Goal: Information Seeking & Learning: Find specific fact

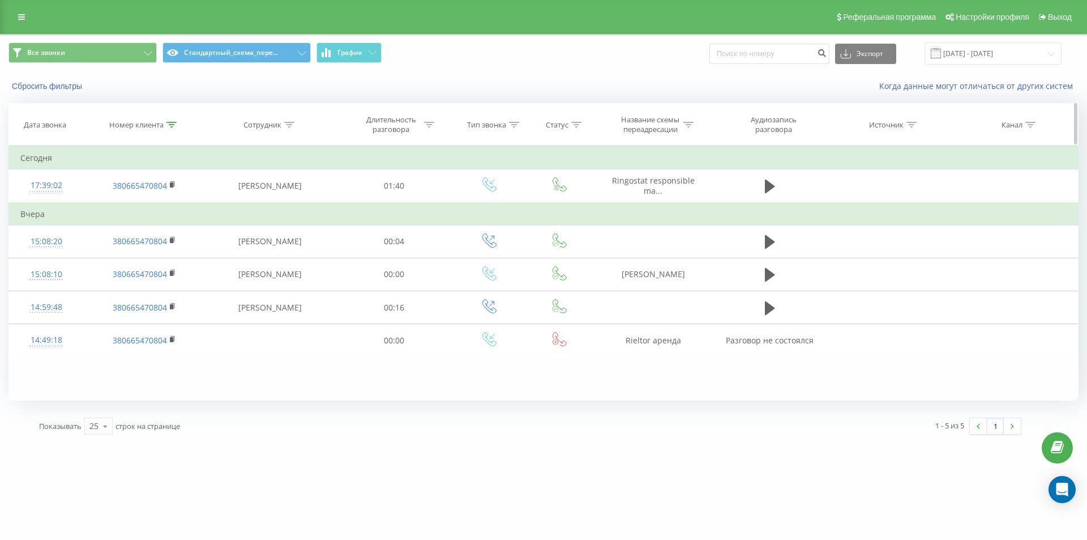
click at [169, 130] on th "Номер клиента" at bounding box center [143, 125] width 121 height 42
click at [171, 127] on div at bounding box center [171, 125] width 10 height 10
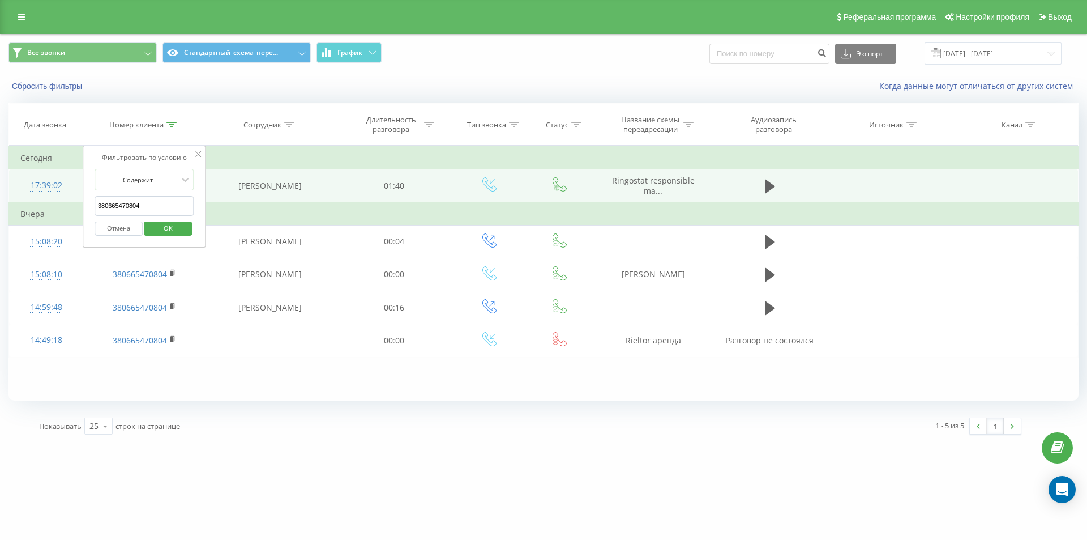
drag, startPoint x: 142, startPoint y: 201, endPoint x: 67, endPoint y: 192, distance: 75.3
click at [67, 192] on table "Фильтровать по условию Содержит 380665470804 Отмена OK Фильтровать по условию С…" at bounding box center [543, 251] width 1070 height 211
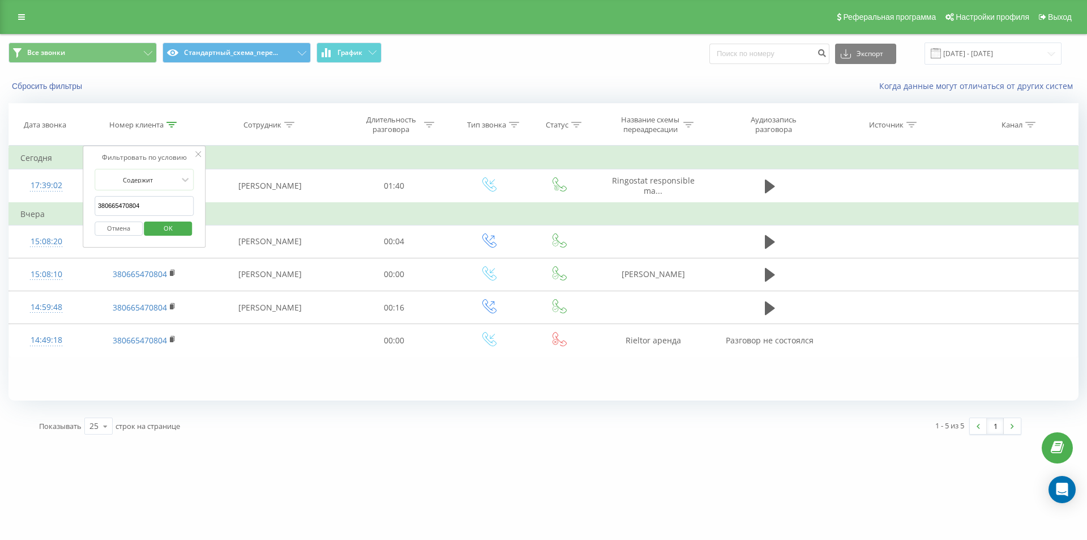
paste input "935675257"
click at [170, 228] on span "OK" at bounding box center [168, 228] width 32 height 18
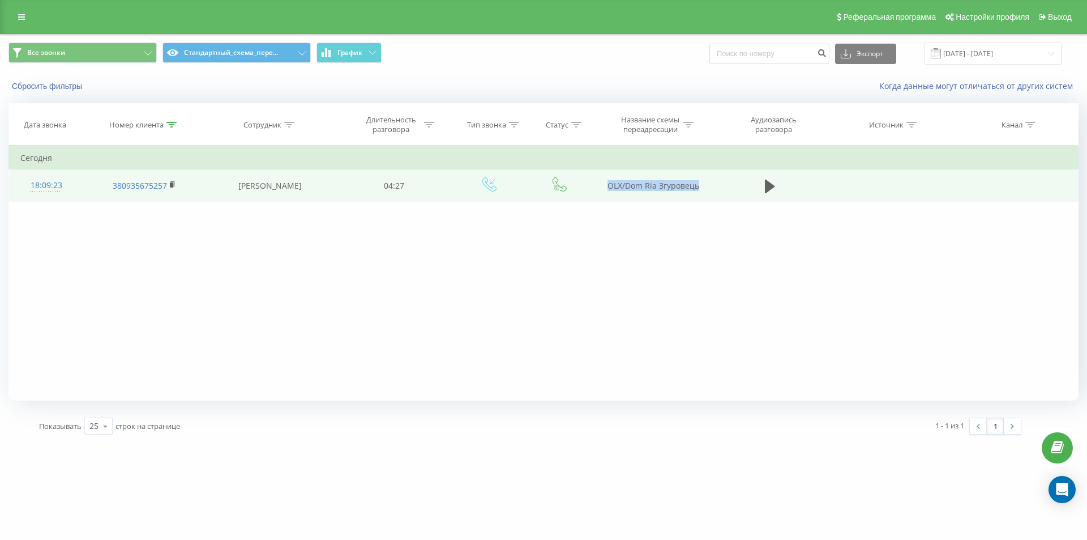
drag, startPoint x: 608, startPoint y: 189, endPoint x: 729, endPoint y: 179, distance: 121.5
click at [729, 179] on tr "18:09:23 380935675257 [PERSON_NAME] 04:27 OLX/[PERSON_NAME]" at bounding box center [544, 185] width 1070 height 33
copy tr "OLX/Dom Ria Згуровець"
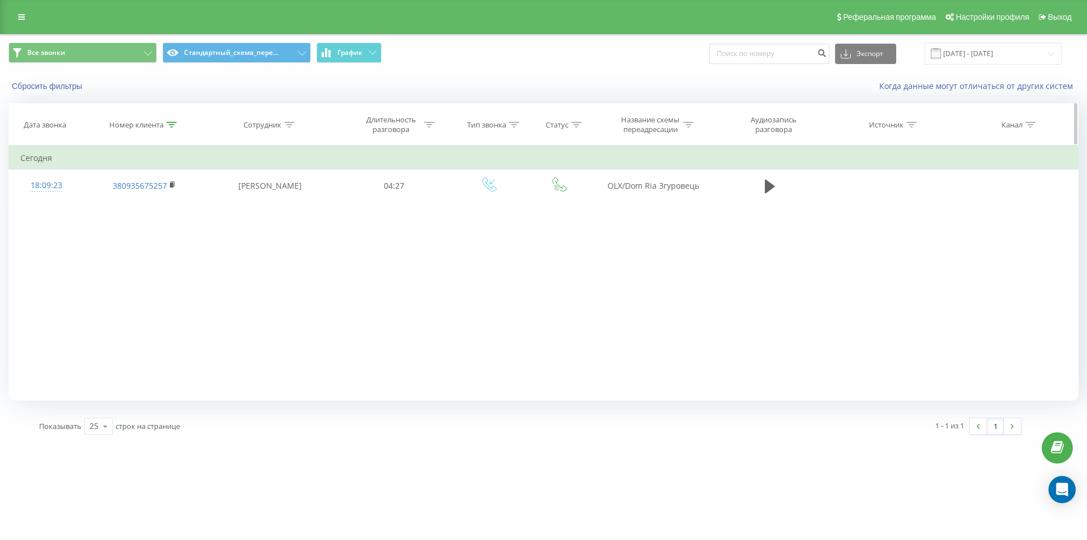
click at [168, 122] on icon at bounding box center [171, 125] width 10 height 6
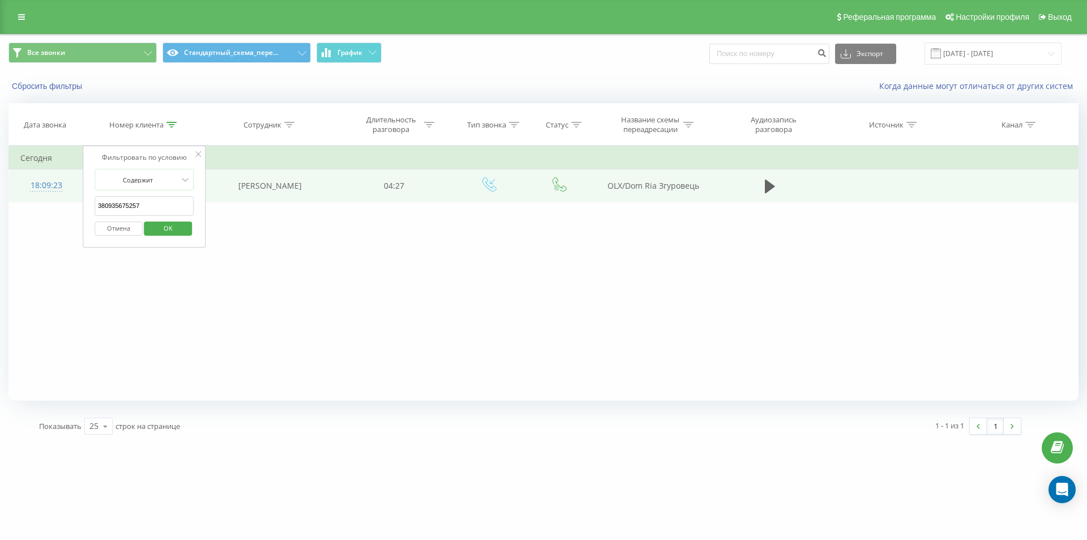
drag, startPoint x: 54, startPoint y: 202, endPoint x: 46, endPoint y: 201, distance: 7.9
click at [46, 201] on table "Фильтровать по условию Содержит 380935675257 Отмена OK Фильтровать по условию С…" at bounding box center [543, 174] width 1070 height 57
paste input "380631895265"
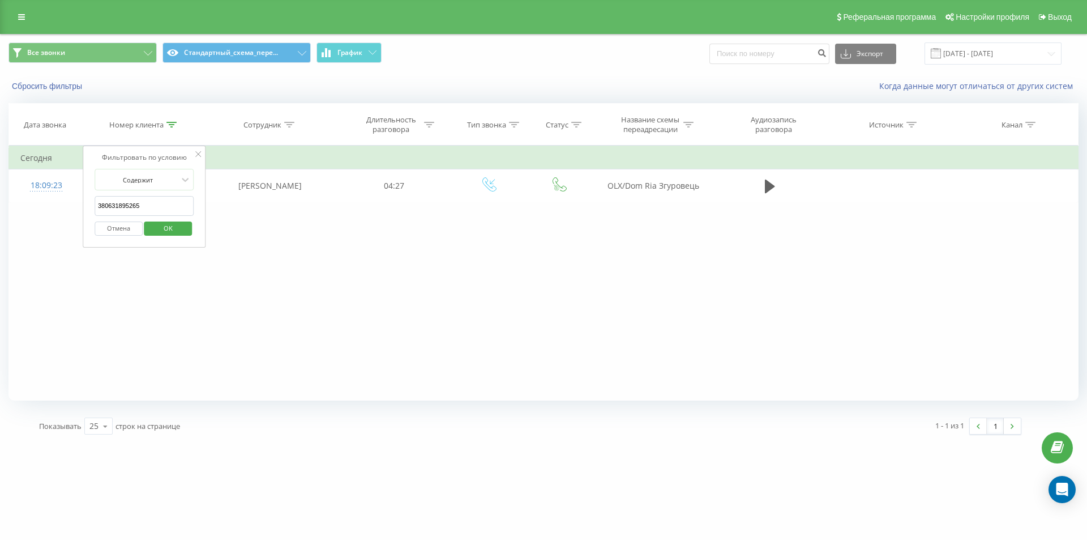
click at [172, 230] on span "OK" at bounding box center [168, 228] width 32 height 18
click at [170, 123] on icon at bounding box center [171, 125] width 10 height 6
drag, startPoint x: 164, startPoint y: 198, endPoint x: 40, endPoint y: 166, distance: 128.1
click at [37, 166] on table "Фильтровать по условию Содержит 380631895265 Отмена OK Фильтровать по условию С…" at bounding box center [543, 174] width 1070 height 57
paste input "380676174198"
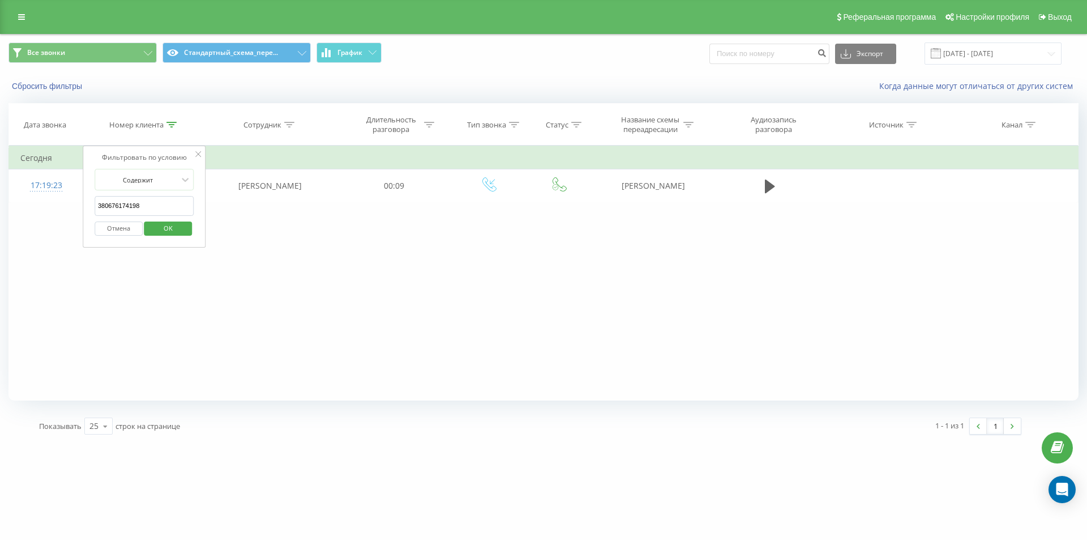
click at [170, 229] on span "OK" at bounding box center [168, 228] width 32 height 18
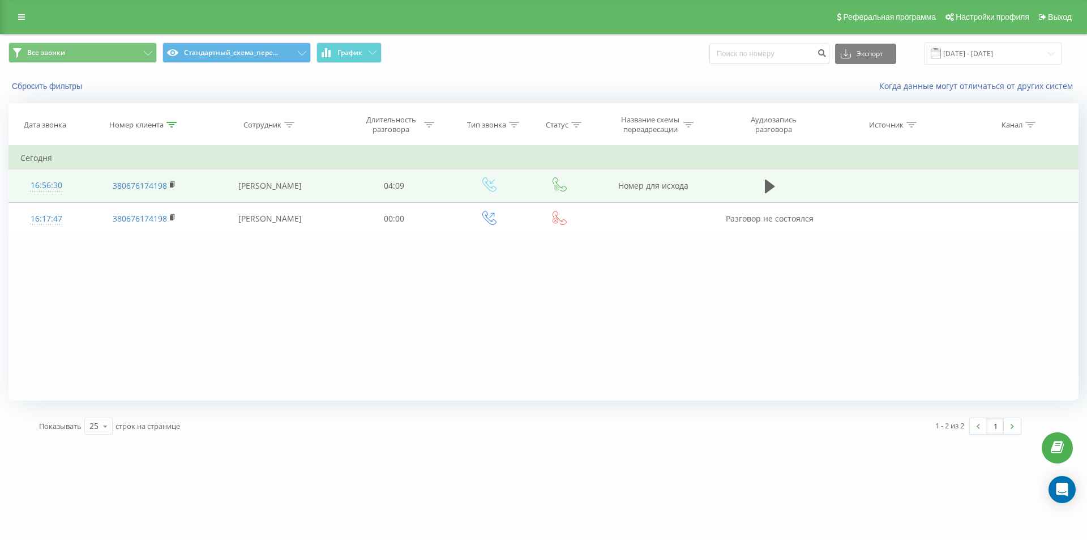
click at [48, 184] on div "16:56:30" at bounding box center [46, 185] width 52 height 22
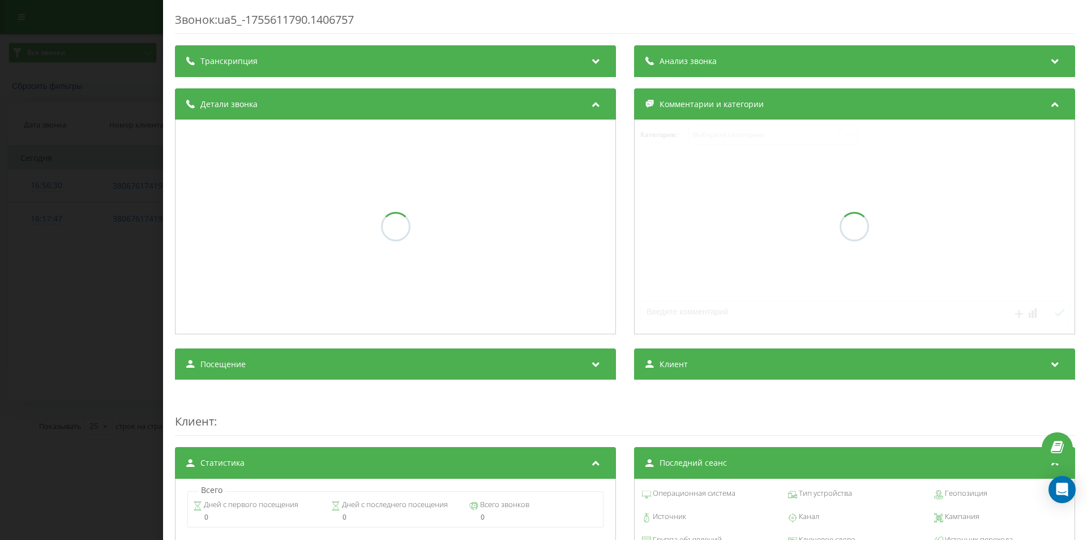
click at [736, 67] on div "Анализ звонка" at bounding box center [854, 61] width 441 height 32
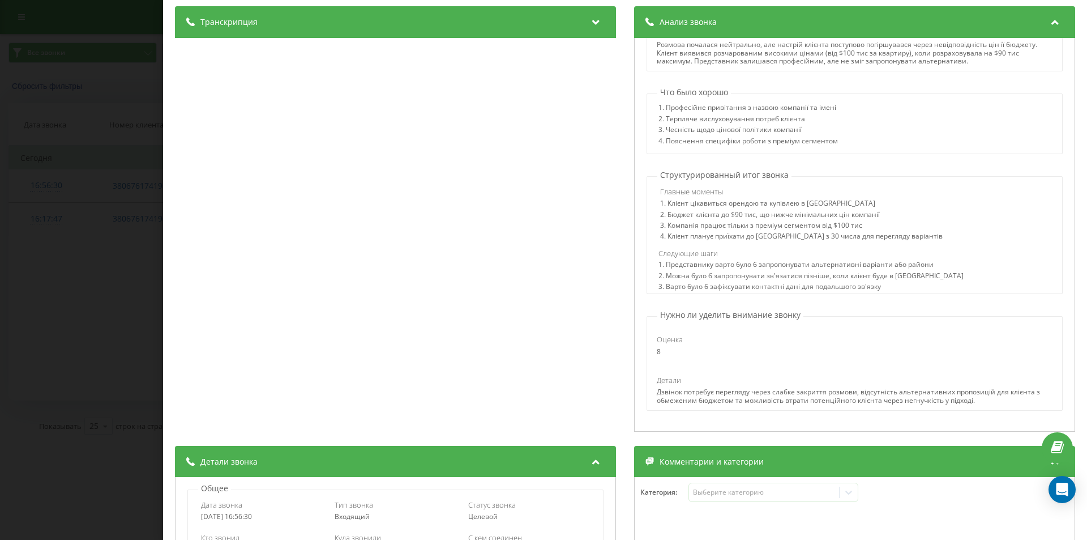
scroll to position [170, 0]
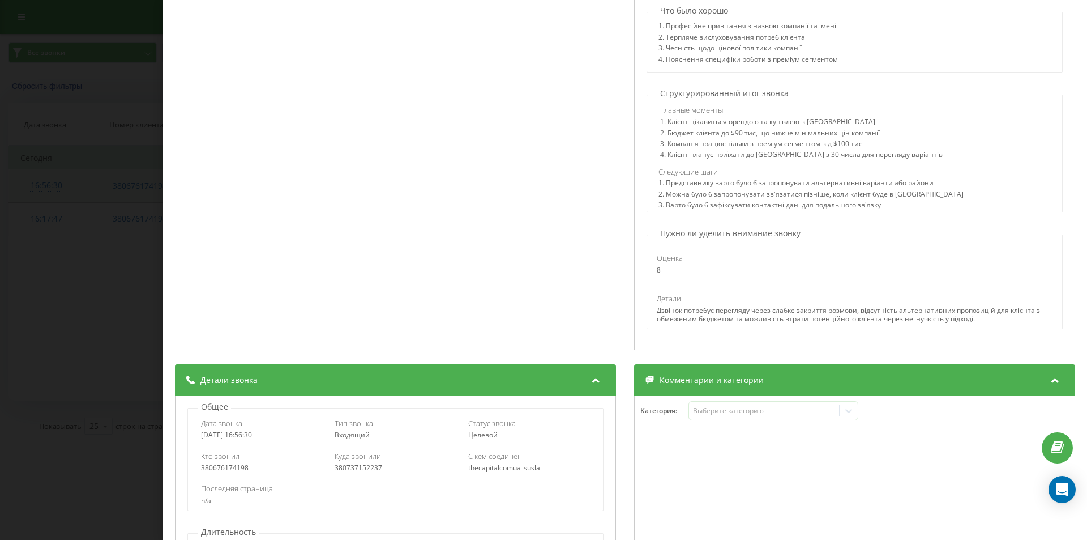
click at [91, 187] on div "Звонок : ua5_-1755611790.1406757 1 x - 04:09 00:00 00:00 Транскрипция 00:00 Доб…" at bounding box center [543, 270] width 1087 height 540
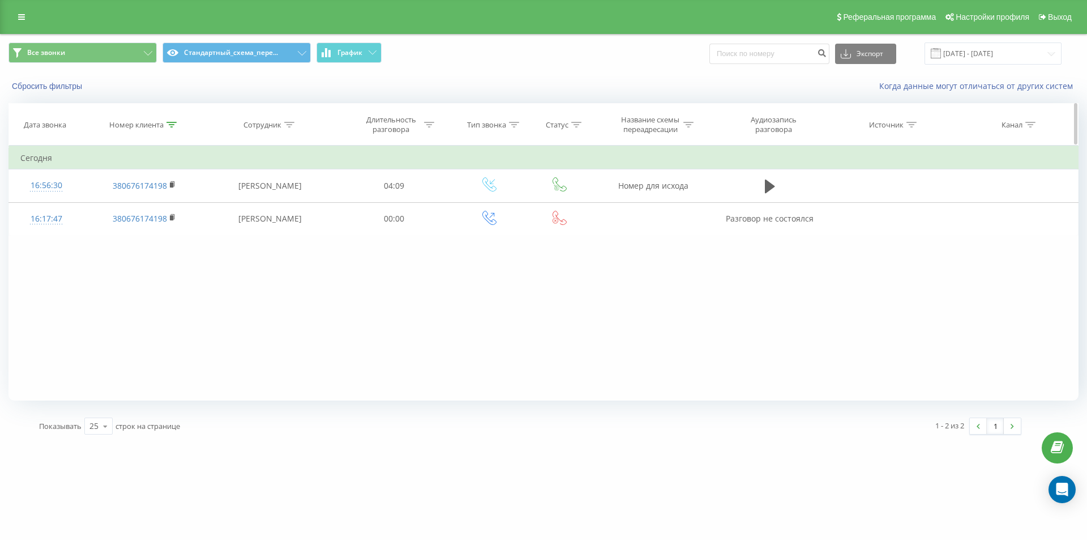
drag, startPoint x: 171, startPoint y: 133, endPoint x: 170, endPoint y: 127, distance: 6.3
click at [170, 133] on th "Номер клиента" at bounding box center [143, 125] width 121 height 42
click at [173, 120] on div at bounding box center [171, 125] width 10 height 10
drag, startPoint x: 177, startPoint y: 196, endPoint x: 94, endPoint y: 184, distance: 84.2
click at [95, 184] on form "Содержит 380676174198 Отмена OK" at bounding box center [145, 205] width 100 height 72
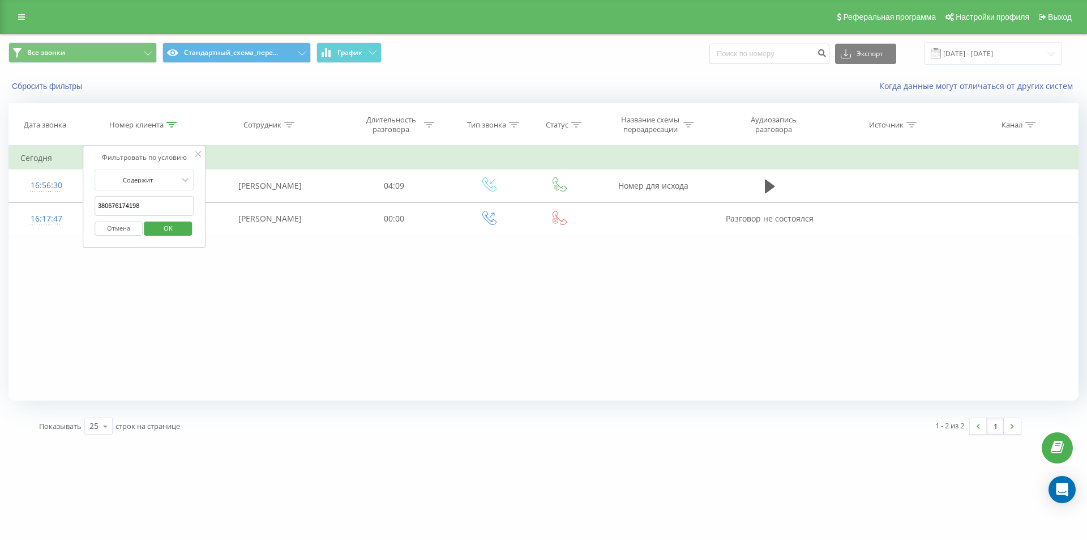
paste input "970532324"
click at [172, 220] on span "OK" at bounding box center [168, 228] width 32 height 18
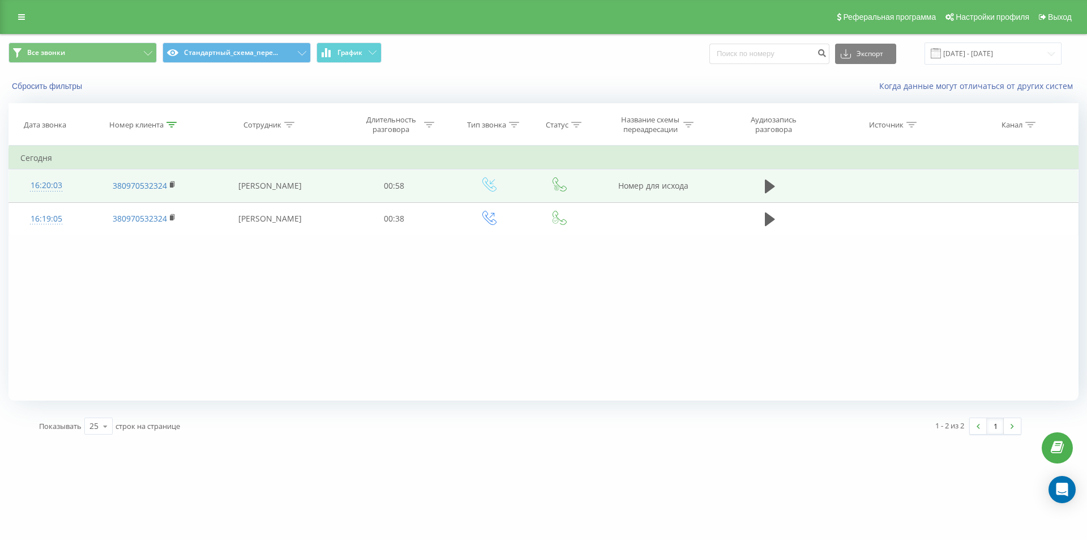
click at [52, 189] on div "16:20:03" at bounding box center [46, 185] width 52 height 22
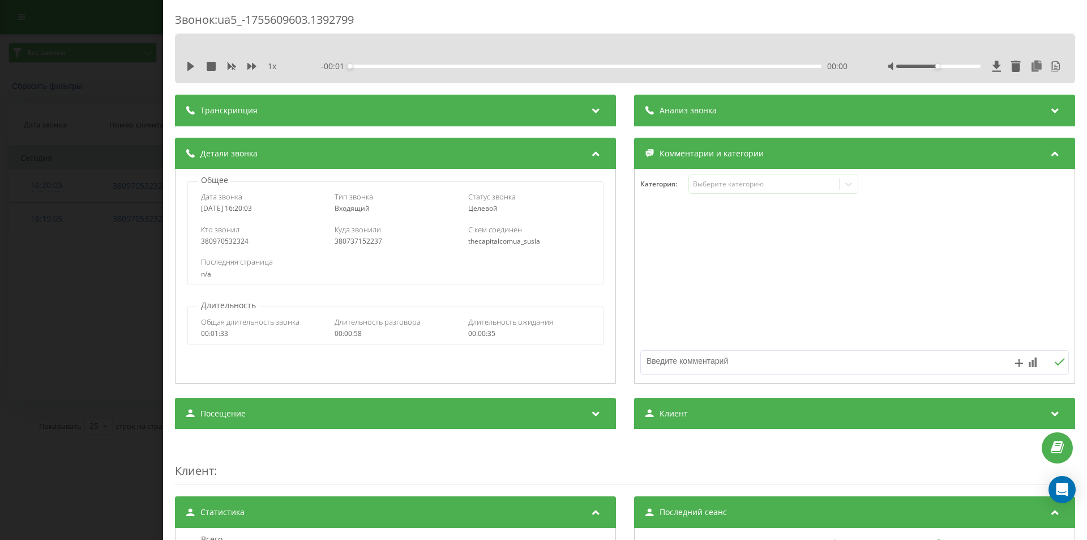
click at [755, 100] on div "Анализ звонка" at bounding box center [854, 111] width 441 height 32
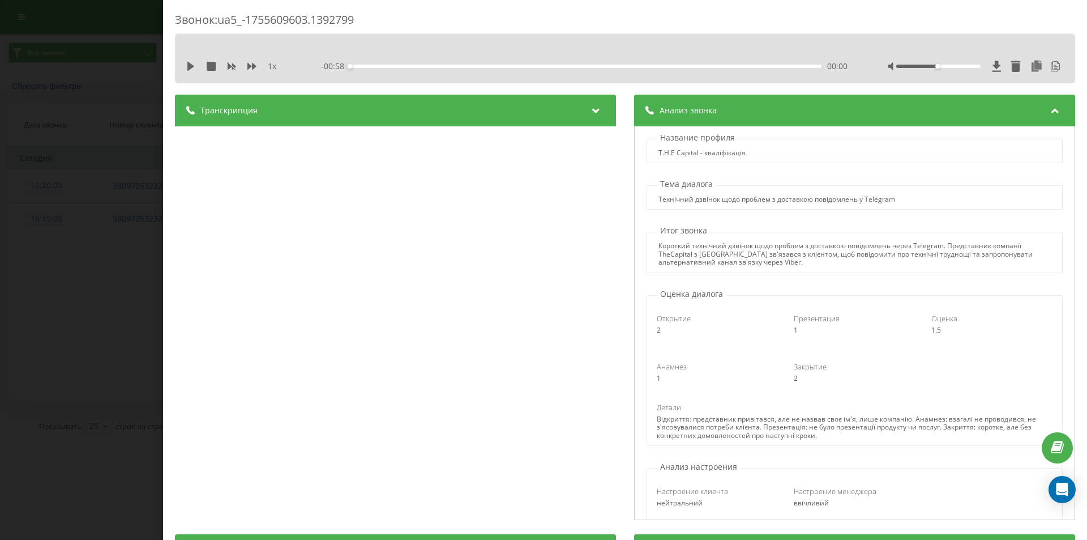
click at [113, 121] on div "Звонок : ua5_-1755609603.1392799 1 x - 00:58 00:00 00:00 Транскрипция 00:00 Доб…" at bounding box center [543, 270] width 1087 height 540
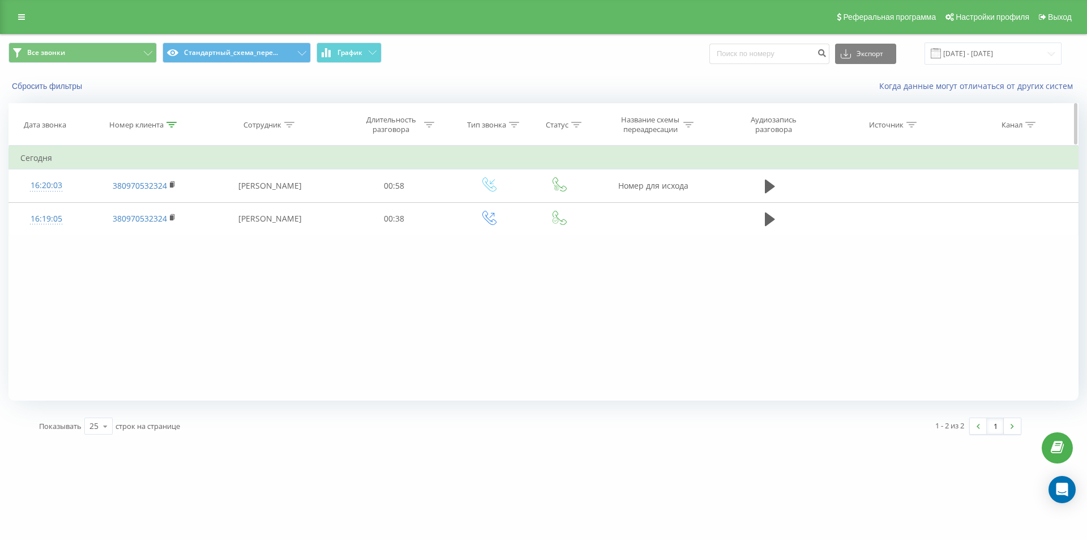
click at [167, 127] on div at bounding box center [171, 125] width 10 height 10
drag, startPoint x: 163, startPoint y: 207, endPoint x: 101, endPoint y: 189, distance: 64.2
click at [101, 189] on form "Содержит 380970532324 Отмена OK" at bounding box center [145, 205] width 100 height 72
drag, startPoint x: 181, startPoint y: 227, endPoint x: 370, endPoint y: 2, distance: 294.2
click at [181, 220] on span "OK" at bounding box center [168, 228] width 32 height 18
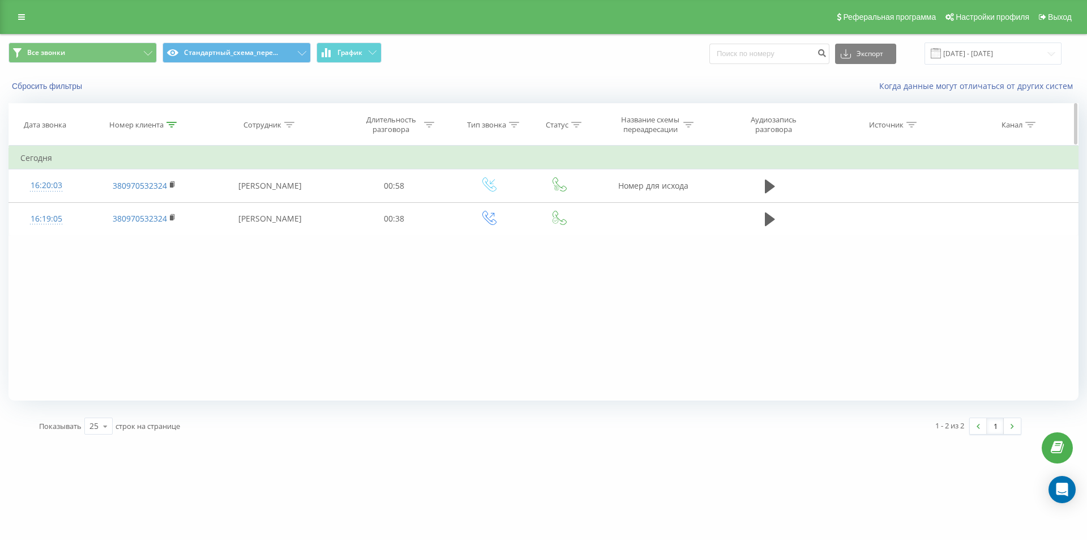
click at [173, 122] on icon at bounding box center [171, 125] width 10 height 6
drag, startPoint x: 170, startPoint y: 200, endPoint x: 107, endPoint y: 191, distance: 64.1
click at [107, 191] on form "Содержит 380970532324 Отмена OK" at bounding box center [145, 205] width 100 height 72
paste input "380939816902"
click at [164, 231] on span "OK" at bounding box center [168, 228] width 32 height 18
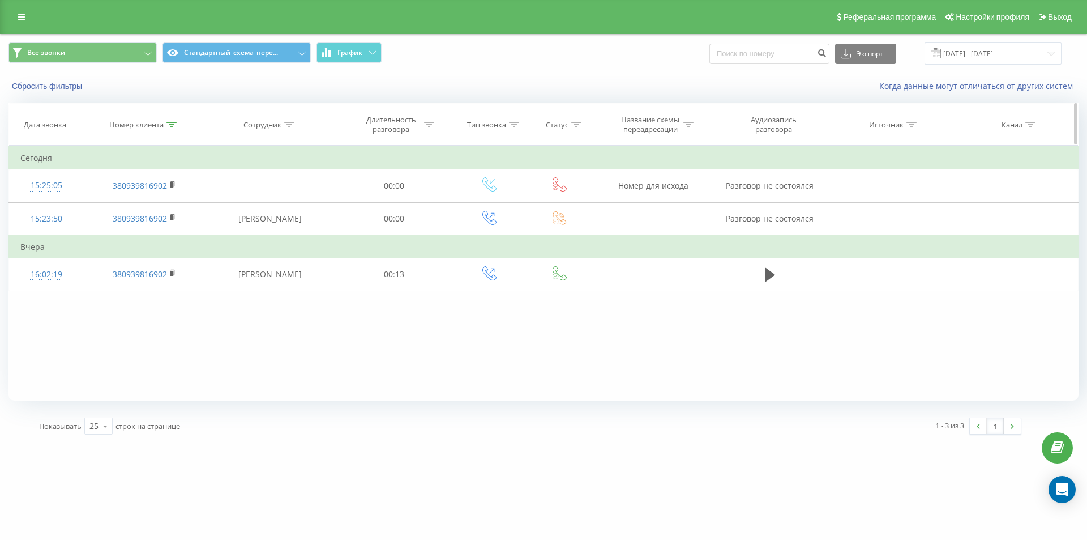
click at [170, 124] on icon at bounding box center [171, 125] width 10 height 6
drag, startPoint x: 172, startPoint y: 206, endPoint x: 114, endPoint y: 193, distance: 58.6
click at [114, 193] on form "Содержит 380939816902 Отмена OK" at bounding box center [145, 205] width 100 height 72
paste input "38097339175"
click at [171, 223] on span "OK" at bounding box center [168, 228] width 32 height 18
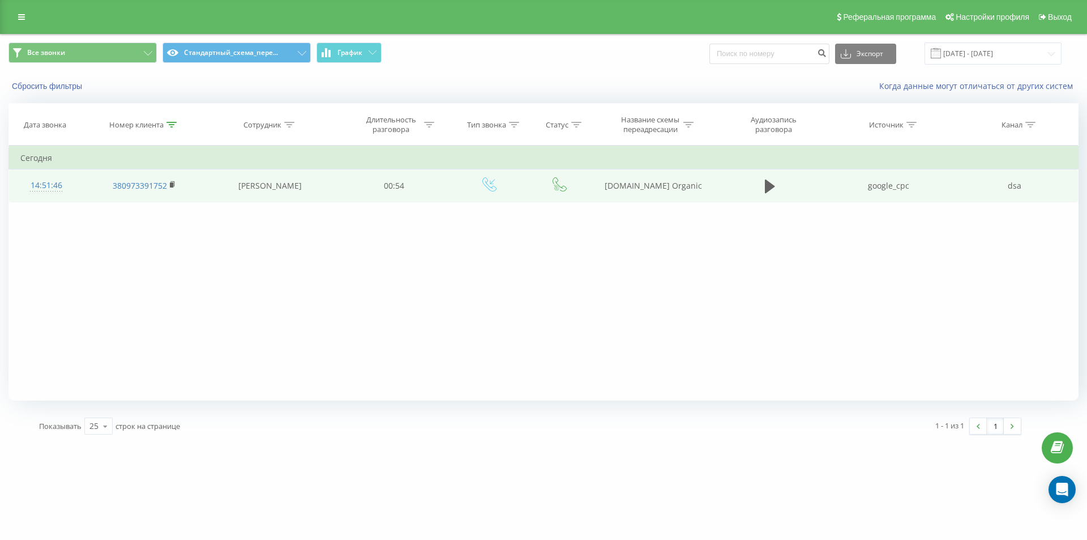
click at [40, 183] on div "14:51:46" at bounding box center [46, 185] width 52 height 22
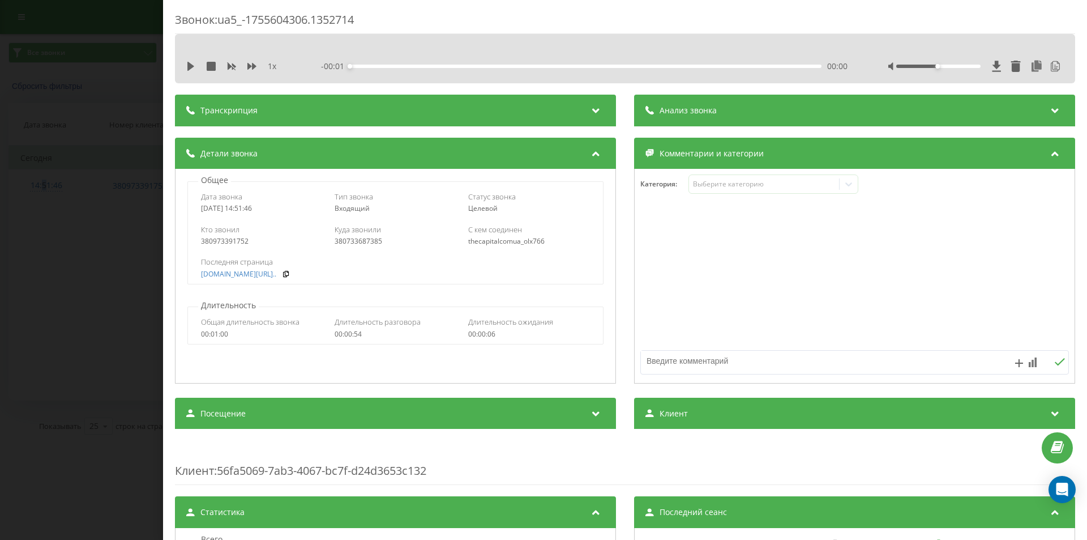
click at [749, 112] on div "Анализ звонка" at bounding box center [854, 111] width 441 height 32
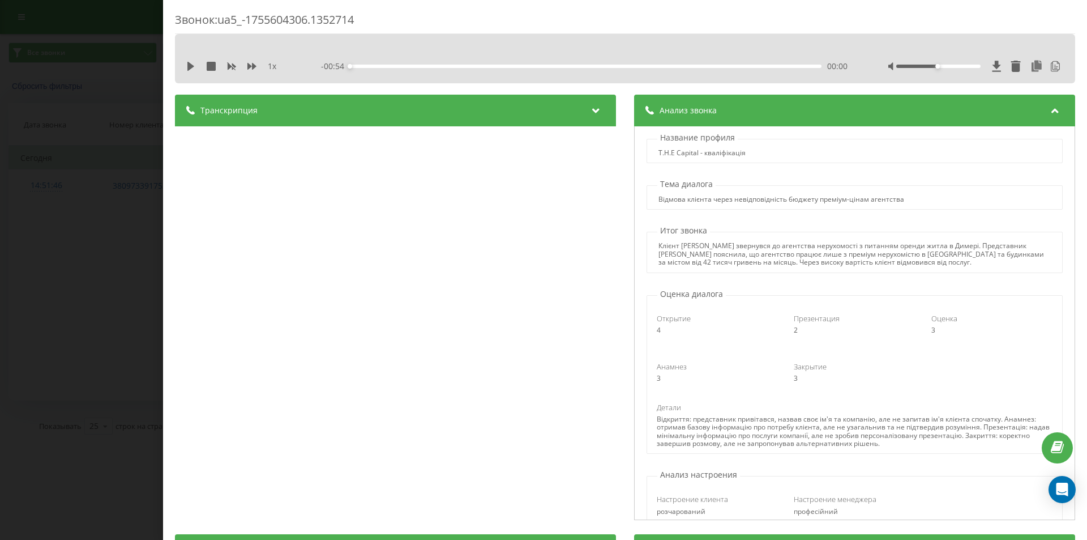
click at [101, 162] on div "Звонок : ua5_-1755604306.1352714 1 x - 00:54 00:00 00:00 Транскрипция 00:00 Віт…" at bounding box center [543, 270] width 1087 height 540
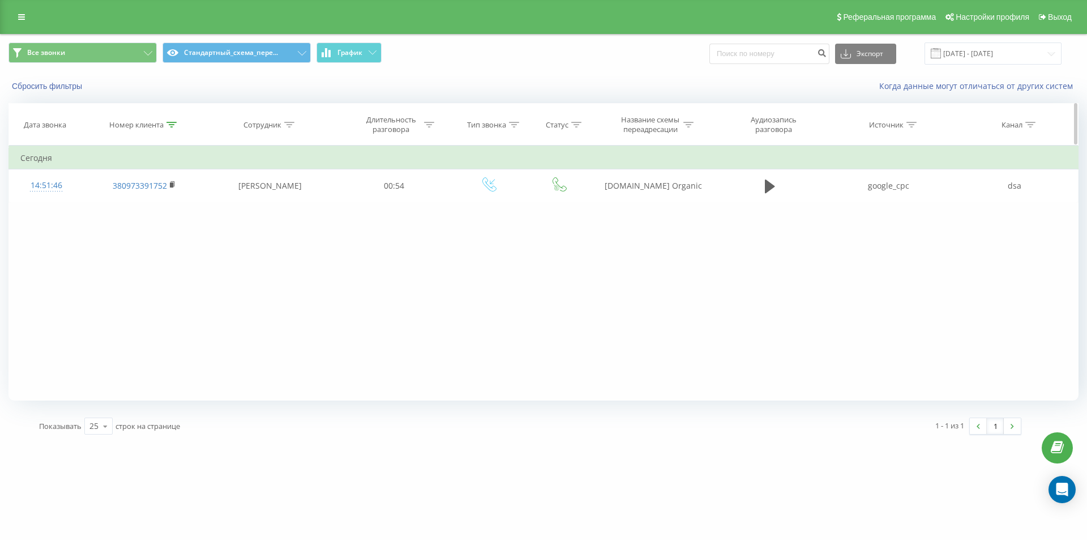
drag, startPoint x: 169, startPoint y: 123, endPoint x: 157, endPoint y: 202, distance: 80.1
click at [169, 123] on icon at bounding box center [171, 125] width 10 height 6
drag, startPoint x: 129, startPoint y: 202, endPoint x: 82, endPoint y: 187, distance: 49.2
click at [78, 188] on table "Фильтровать по условию Содержит 380973391752 Отмена OK Фильтровать по условию С…" at bounding box center [543, 174] width 1070 height 57
paste input "680328460"
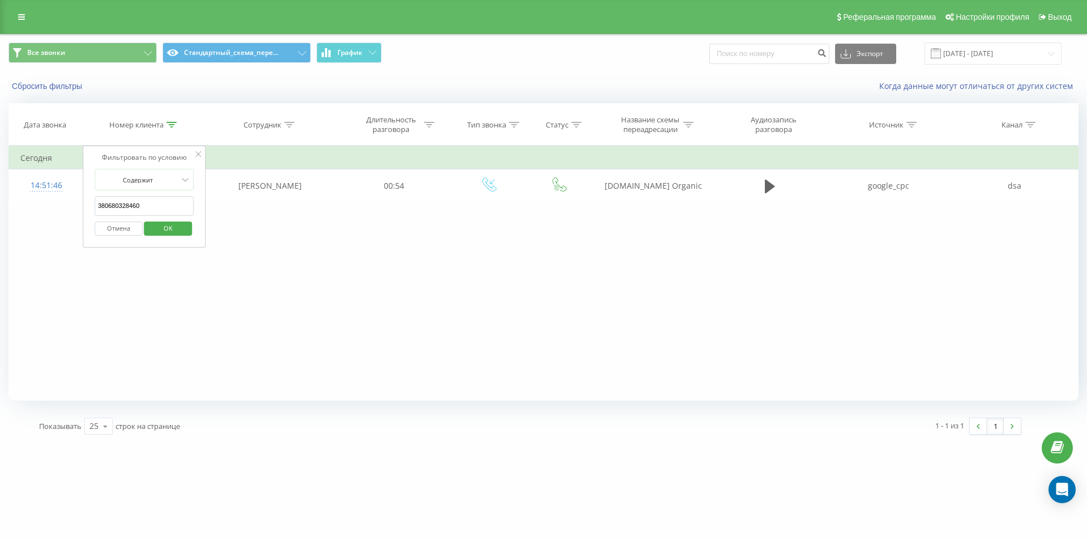
click at [165, 223] on span "OK" at bounding box center [168, 228] width 32 height 18
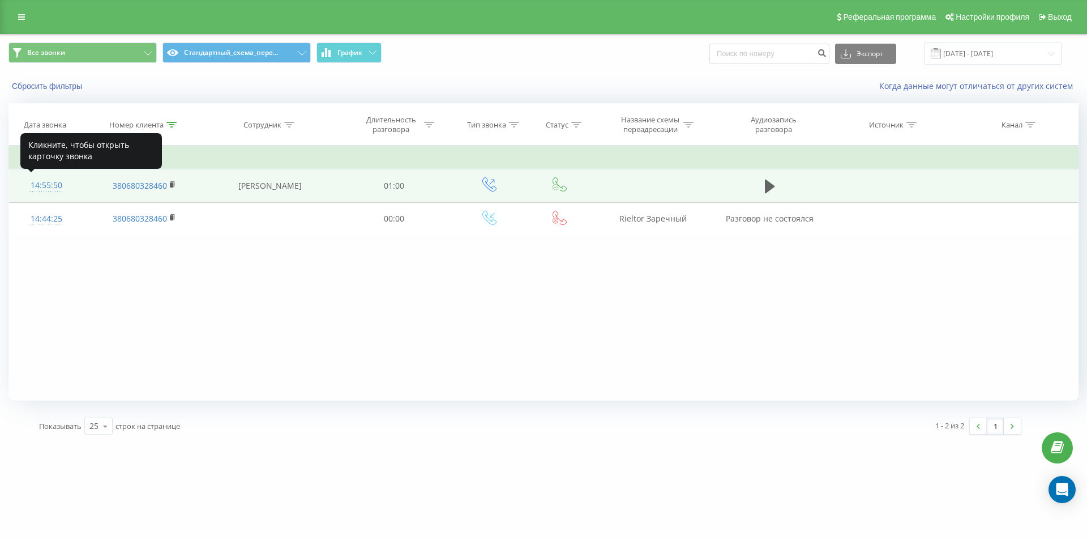
click at [36, 189] on div "14:55:50" at bounding box center [46, 185] width 52 height 22
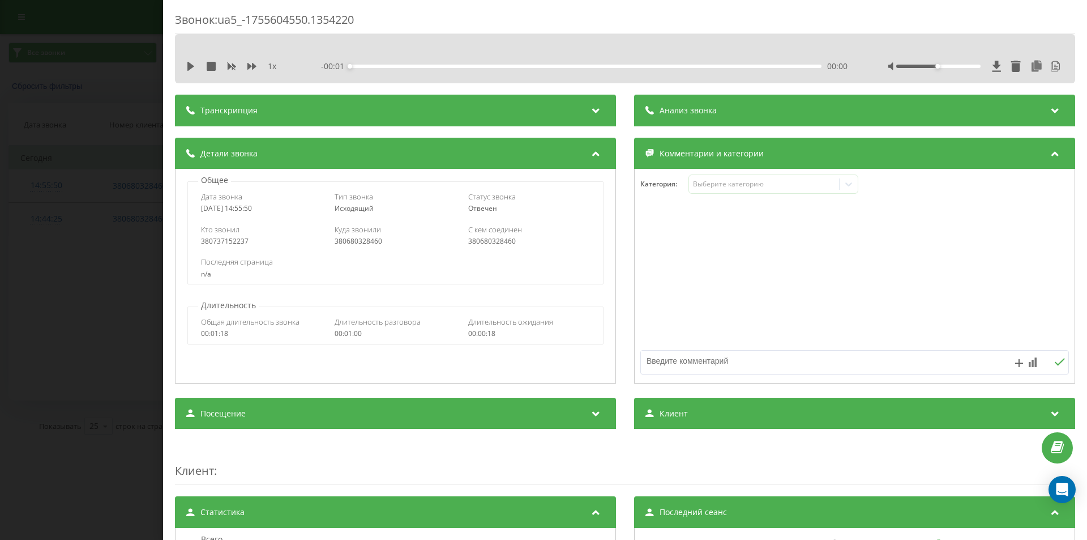
click at [670, 102] on div "Анализ звонка" at bounding box center [854, 111] width 441 height 32
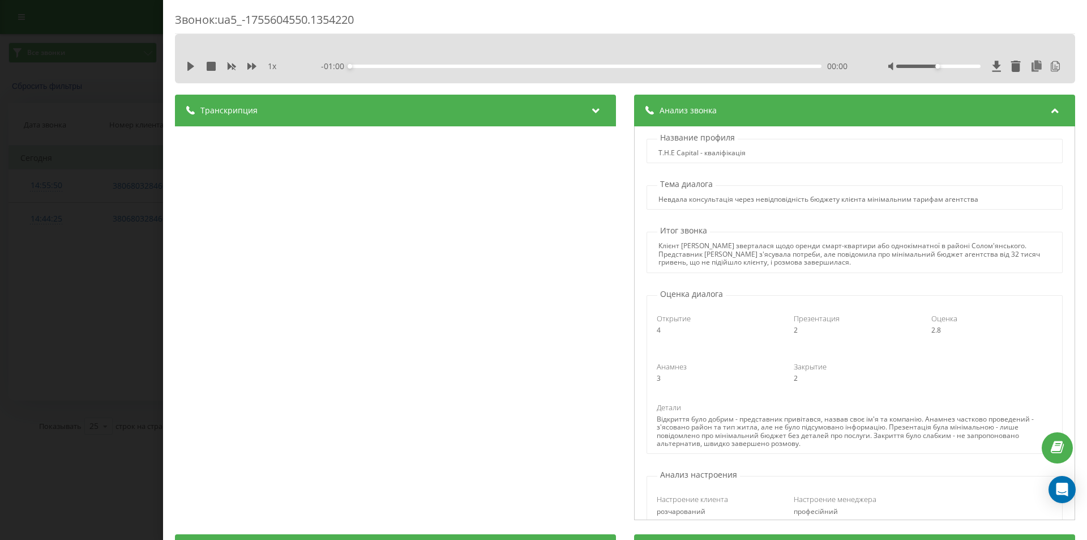
click at [149, 122] on div "Звонок : ua5_-1755604550.1354220 1 x - 01:00 00:00 00:00 Транскрипция 00:00 Та …" at bounding box center [543, 270] width 1087 height 540
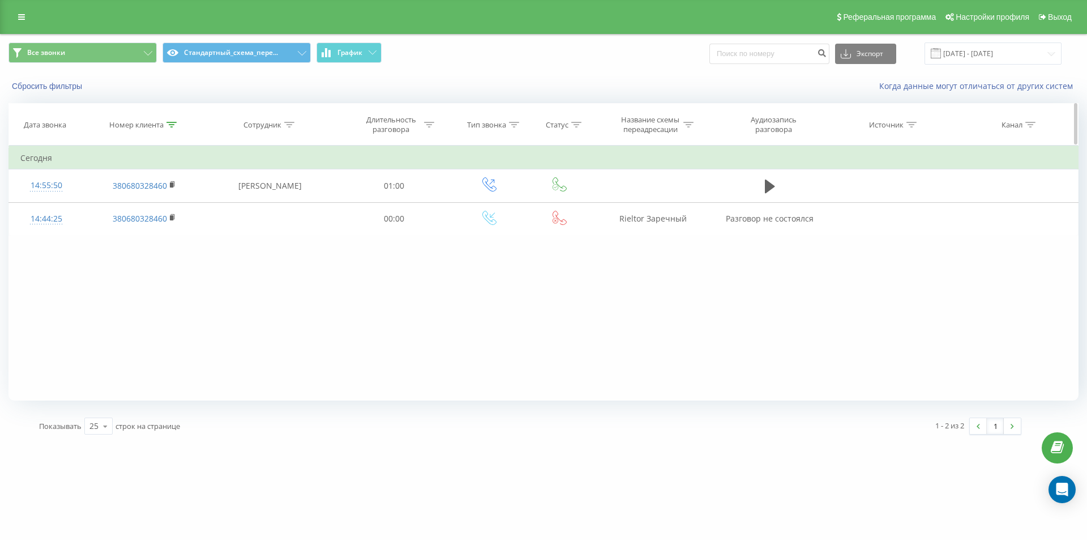
click at [170, 127] on icon at bounding box center [171, 125] width 10 height 6
drag, startPoint x: 163, startPoint y: 206, endPoint x: 108, endPoint y: 199, distance: 55.8
click at [108, 199] on input "380680328460" at bounding box center [145, 206] width 100 height 20
paste input "380680762077"
click at [167, 218] on div "Отмена OK" at bounding box center [145, 228] width 100 height 25
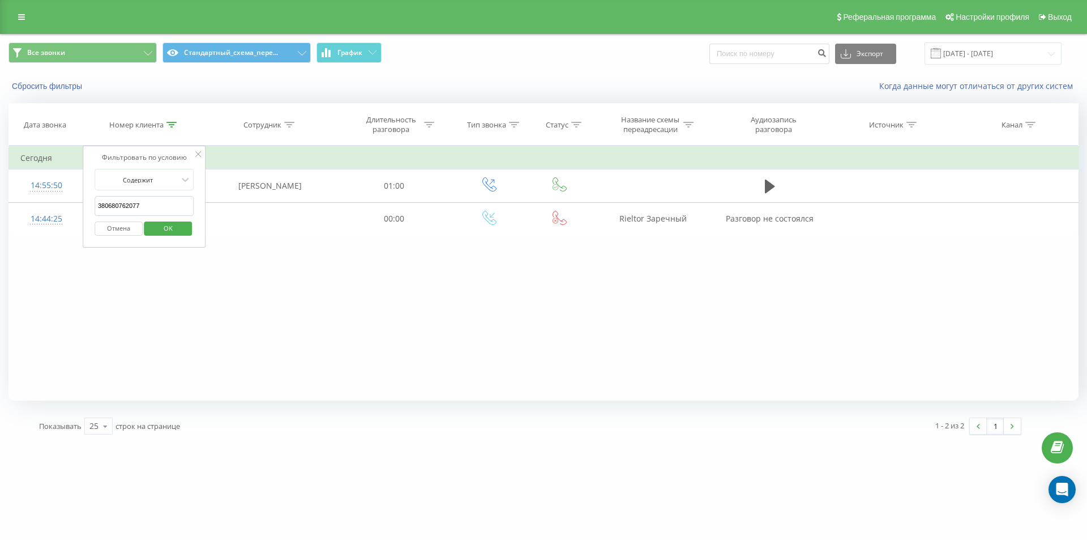
click at [170, 224] on span "OK" at bounding box center [168, 228] width 32 height 18
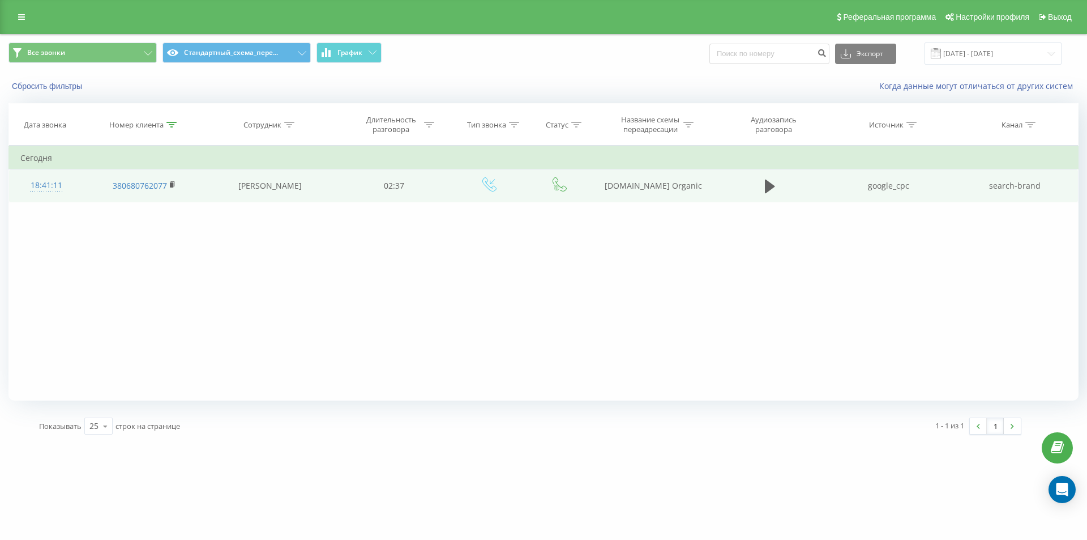
click at [49, 181] on div "18:41:11" at bounding box center [46, 185] width 52 height 22
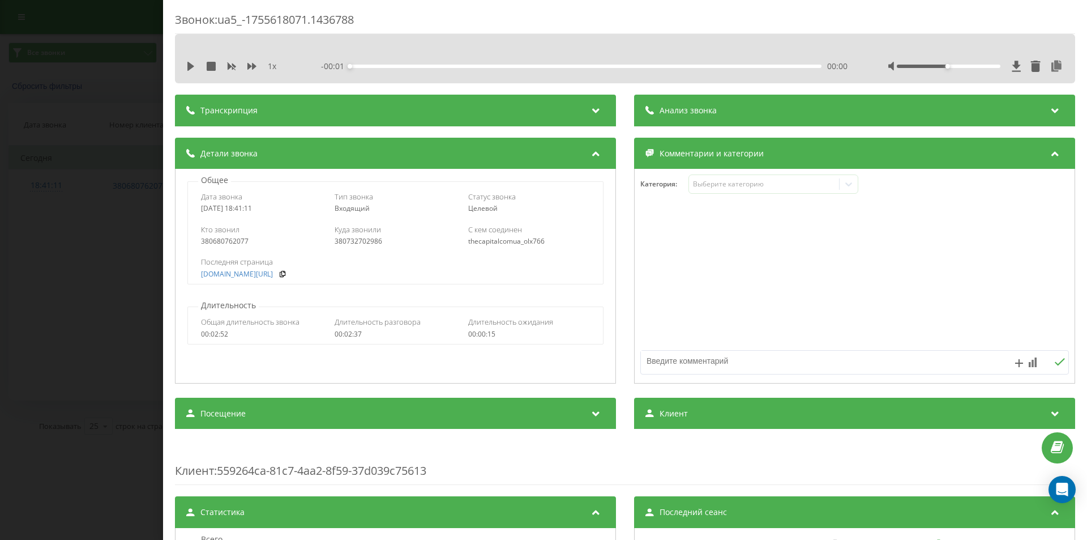
click at [727, 108] on div "Анализ звонка" at bounding box center [854, 111] width 441 height 32
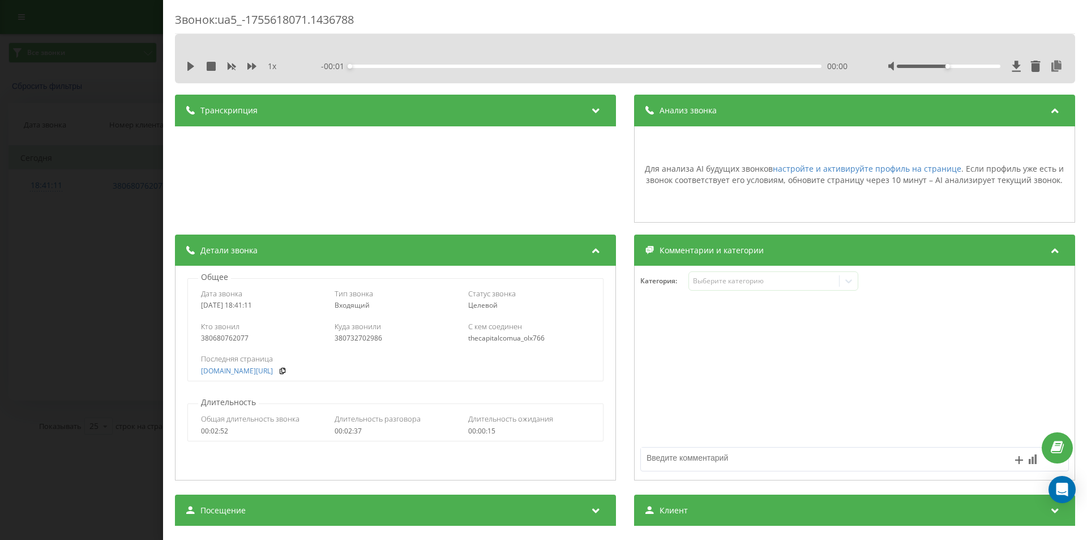
click at [748, 112] on div "Анализ звонка" at bounding box center [854, 111] width 441 height 32
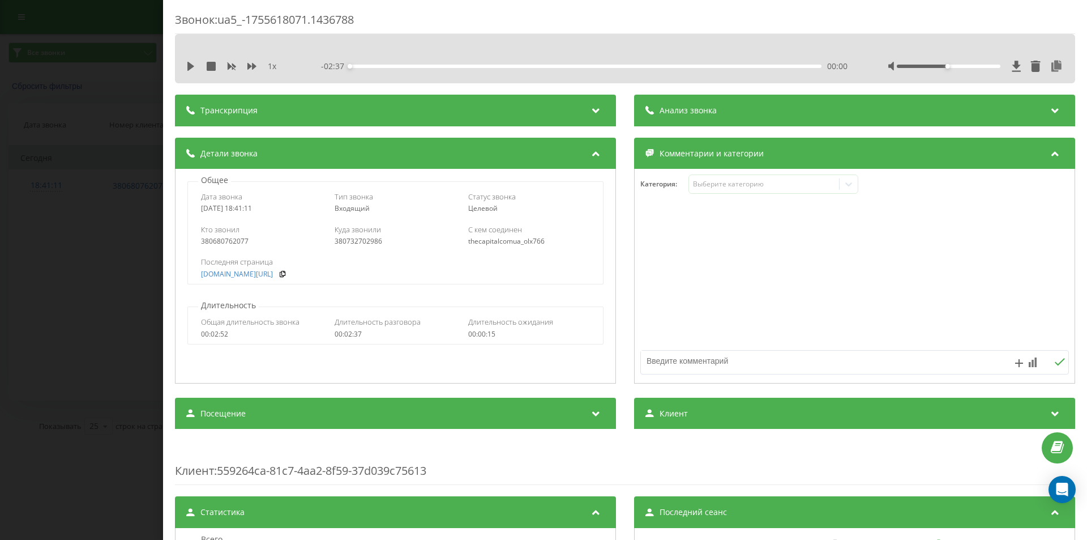
click at [190, 61] on div "1 x" at bounding box center [238, 66] width 105 height 11
click at [189, 66] on icon at bounding box center [190, 66] width 7 height 9
click at [100, 436] on div "Звонок : ua5_-1755618071.1436788 1 x - 01:45 00:52 00:52 Транскрипция Для анали…" at bounding box center [543, 270] width 1087 height 540
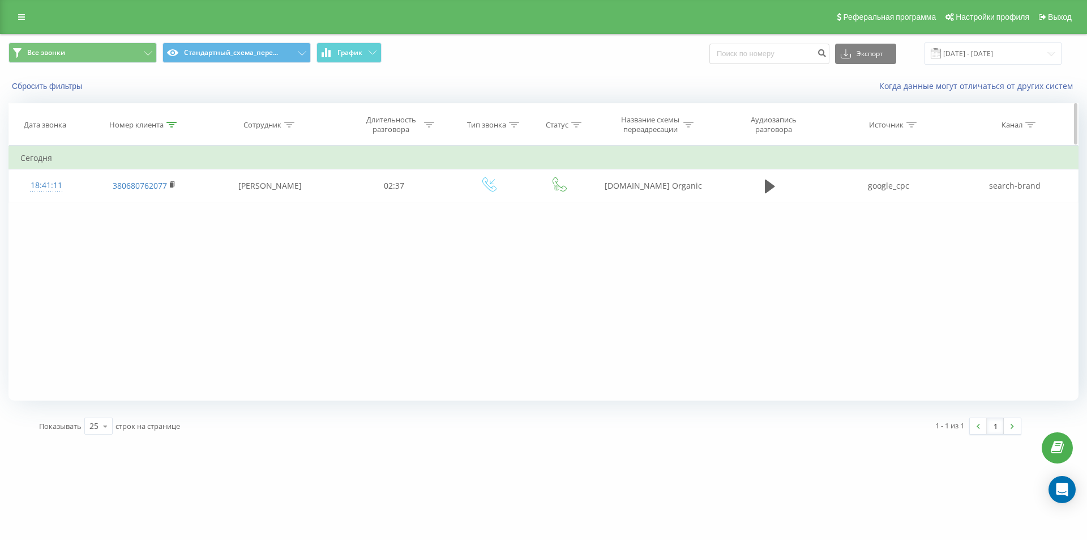
click at [173, 123] on icon at bounding box center [171, 125] width 10 height 6
drag, startPoint x: 160, startPoint y: 203, endPoint x: 125, endPoint y: 198, distance: 35.6
click at [125, 198] on input "380680762077" at bounding box center [145, 206] width 100 height 20
paste input "380979075859"
click at [164, 224] on span "OK" at bounding box center [168, 228] width 32 height 18
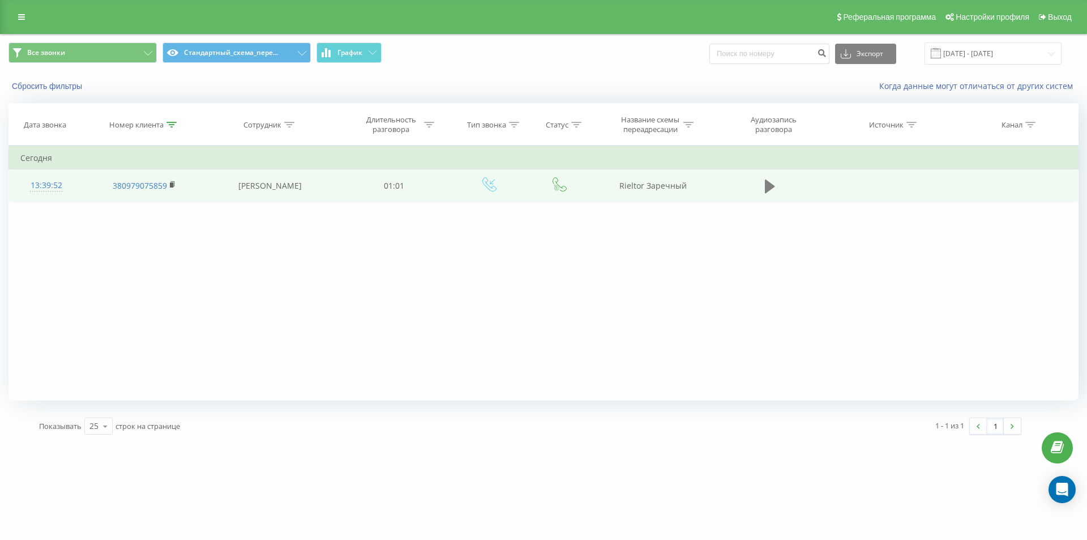
click at [768, 190] on icon at bounding box center [770, 186] width 10 height 14
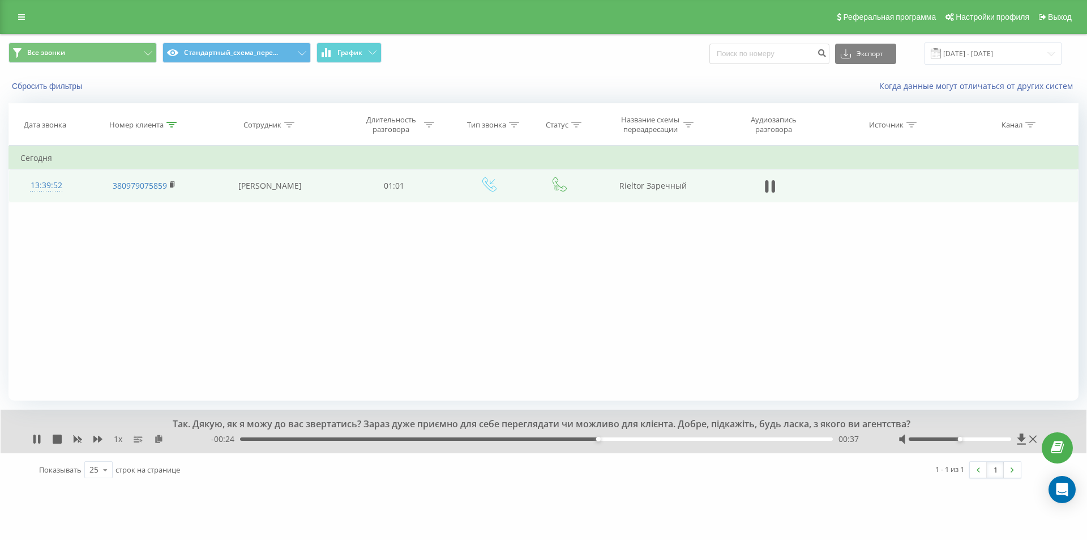
click at [240, 367] on div "Фильтровать по условию Содержит 380979075859 Отмена OK Фильтровать по условию С…" at bounding box center [543, 273] width 1070 height 255
click at [168, 184] on td "380979075859" at bounding box center [143, 185] width 121 height 33
click at [170, 184] on rect at bounding box center [171, 184] width 3 height 5
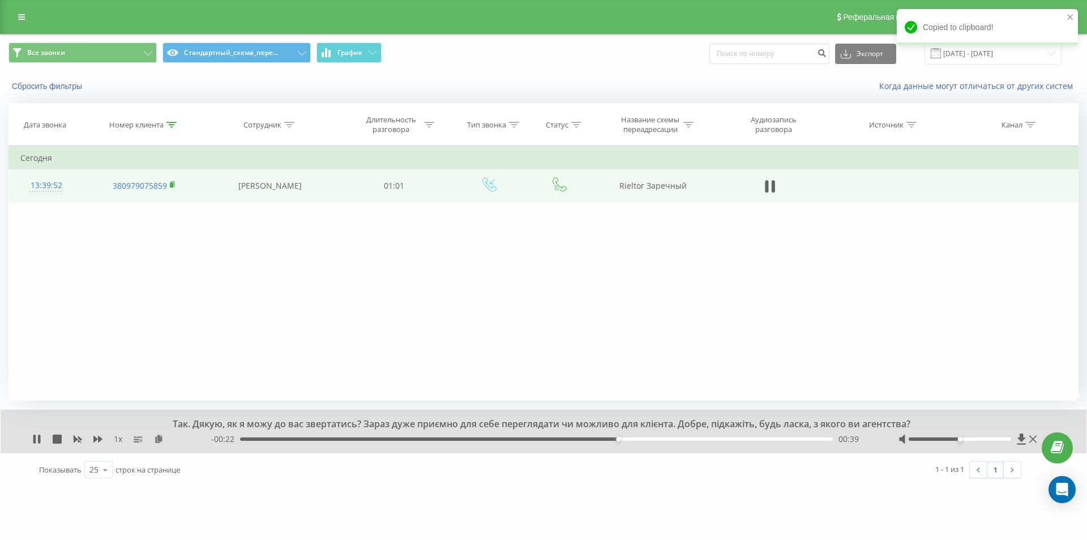
click at [174, 184] on icon at bounding box center [173, 185] width 6 height 8
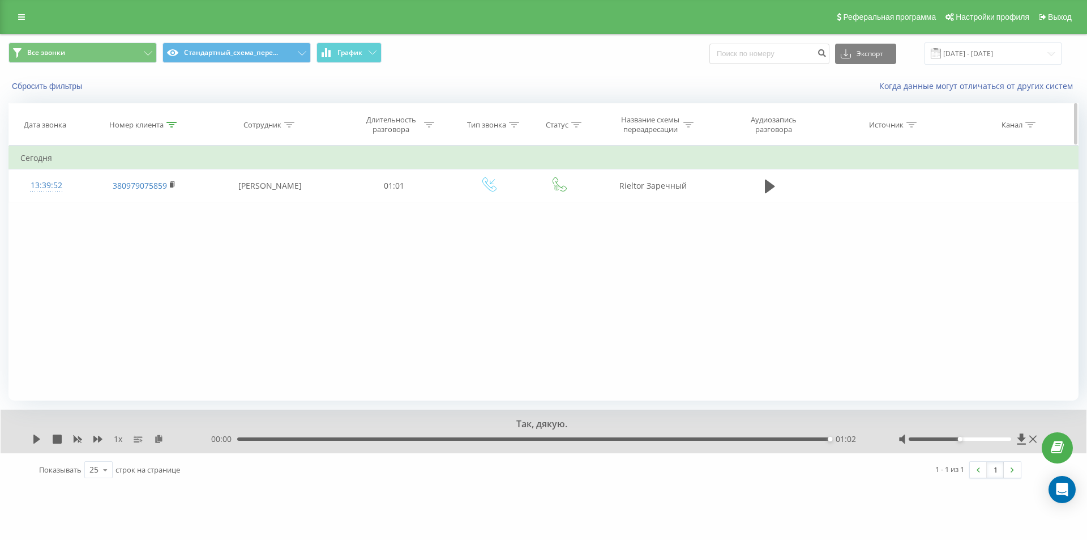
click at [170, 124] on icon at bounding box center [171, 125] width 10 height 6
drag, startPoint x: 176, startPoint y: 206, endPoint x: 111, endPoint y: 195, distance: 66.0
click at [111, 195] on form "Содержит 380979075859 Отмена OK" at bounding box center [145, 205] width 100 height 72
paste input "38073462358"
click at [169, 228] on span "OK" at bounding box center [168, 228] width 32 height 18
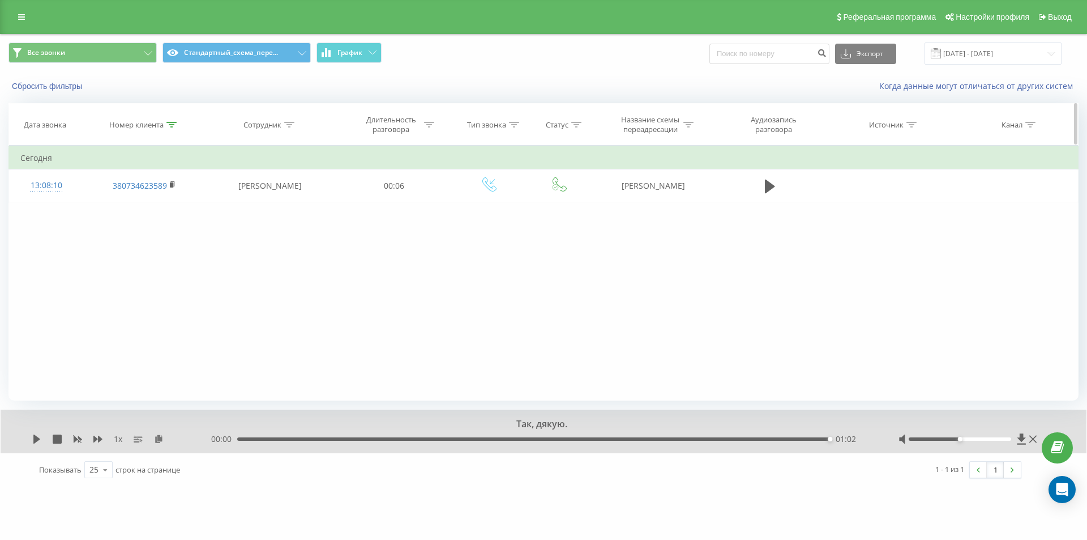
click at [172, 128] on div at bounding box center [171, 125] width 10 height 10
drag, startPoint x: 170, startPoint y: 207, endPoint x: 94, endPoint y: 191, distance: 78.1
click at [95, 191] on form "Содержит 380734623589 Отмена OK" at bounding box center [145, 205] width 100 height 72
paste input "966456634"
click at [160, 224] on span "OK" at bounding box center [168, 228] width 32 height 18
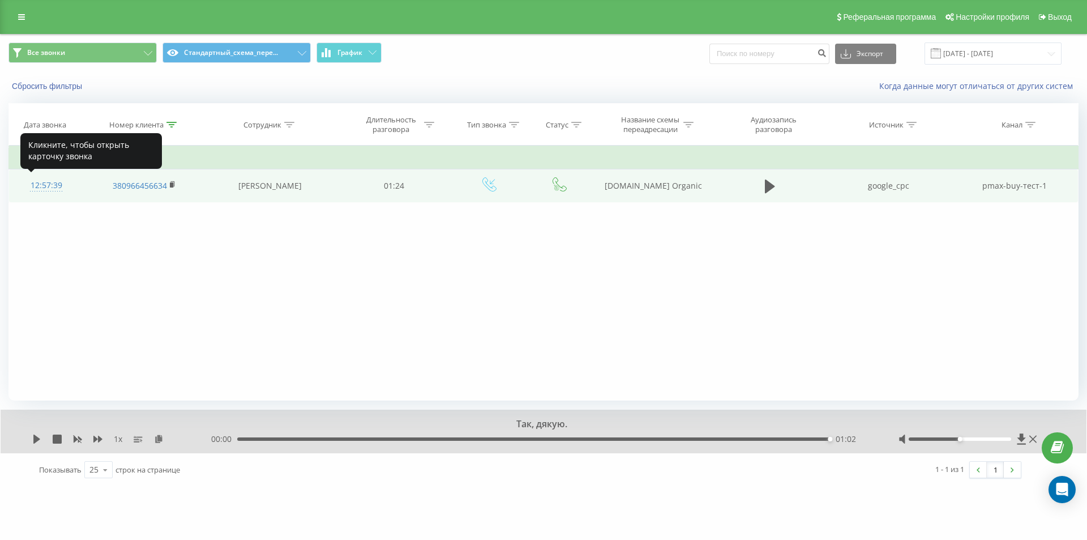
click at [43, 182] on div "12:57:39" at bounding box center [46, 185] width 52 height 22
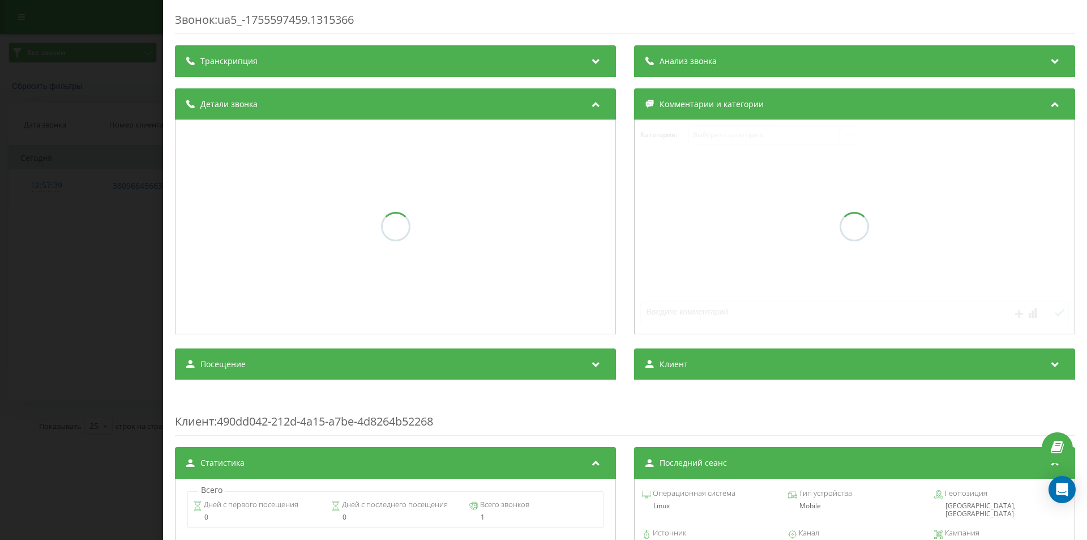
click at [737, 72] on div "Анализ звонка" at bounding box center [854, 61] width 441 height 32
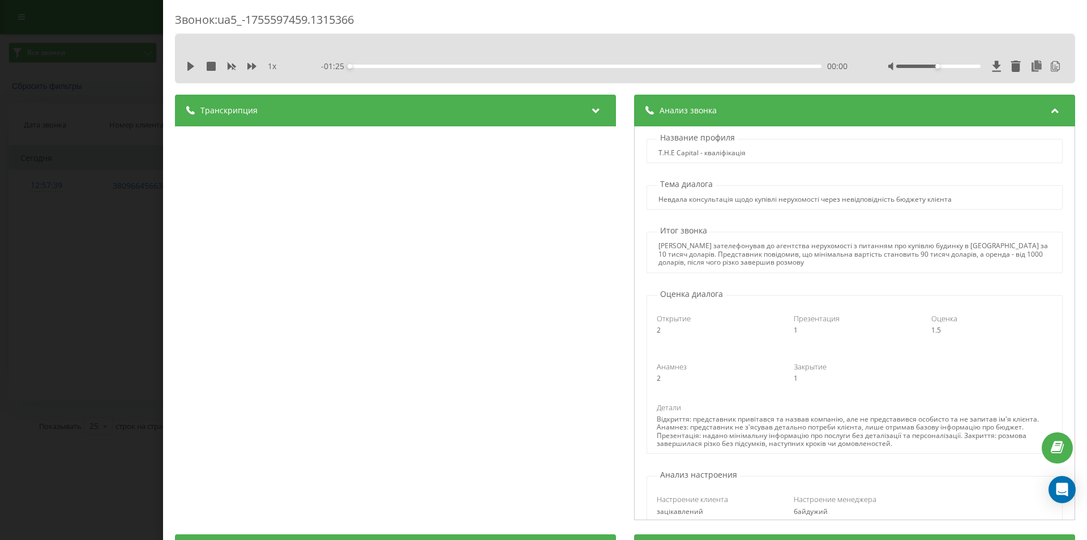
click at [127, 133] on div "Звонок : ua5_-1755597459.1315366 1 x - 01:25 00:00 00:00 Транскрипция 00:00 Вит…" at bounding box center [543, 270] width 1087 height 540
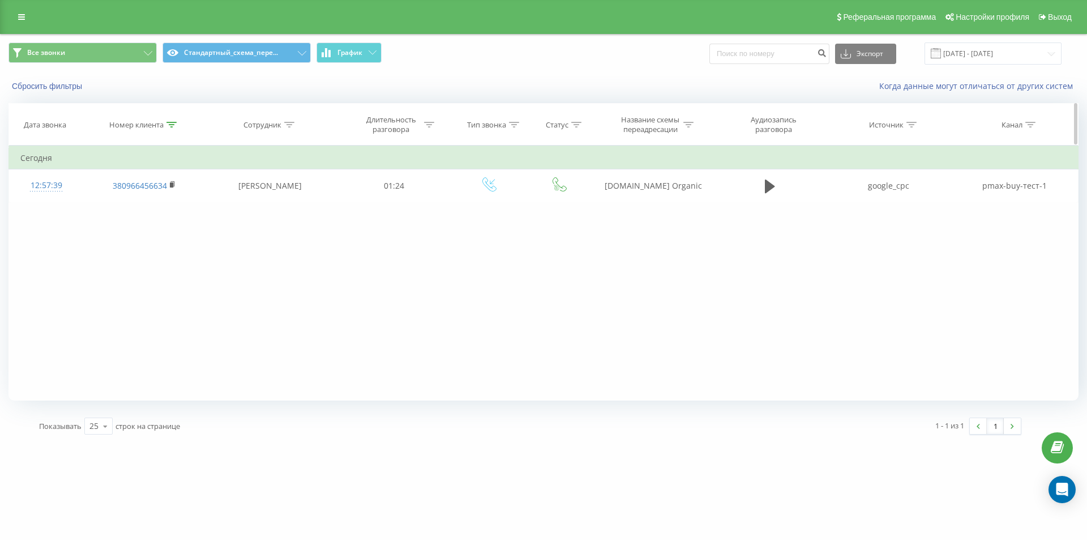
click at [171, 125] on icon at bounding box center [171, 125] width 10 height 6
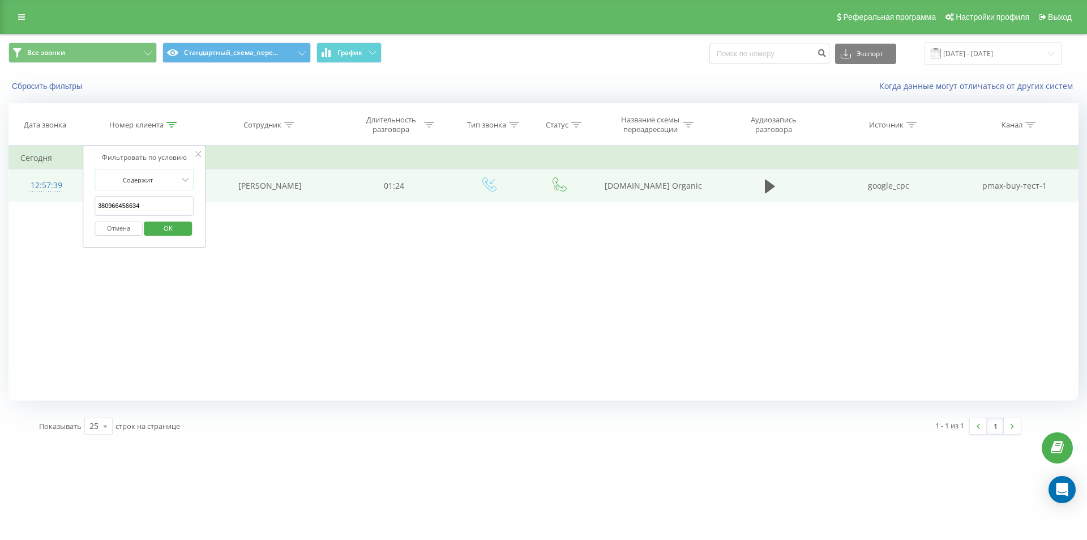
drag, startPoint x: 169, startPoint y: 200, endPoint x: 69, endPoint y: 172, distance: 103.4
click at [58, 168] on table "Фильтровать по условию Содержит 380966456634 Отмена OK Фильтровать по условию С…" at bounding box center [543, 174] width 1070 height 57
paste input "58910862"
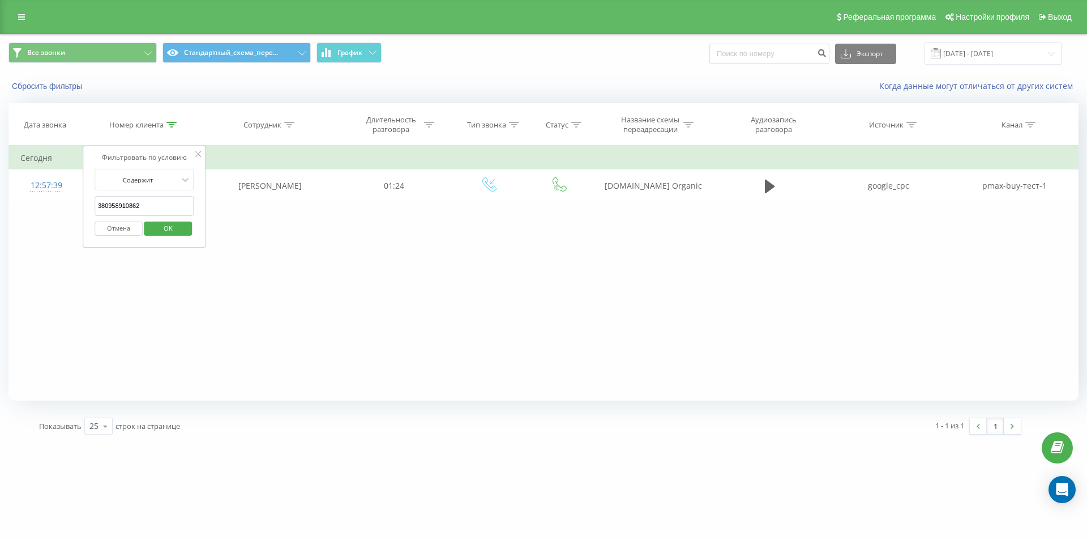
click at [155, 229] on span "OK" at bounding box center [168, 228] width 32 height 18
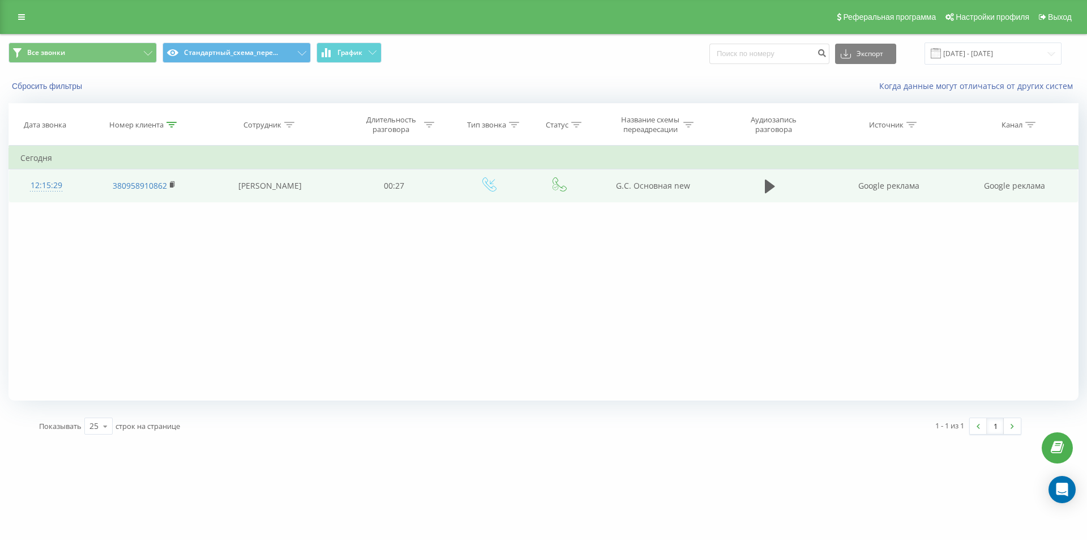
click at [50, 183] on div "12:15:29" at bounding box center [46, 185] width 52 height 22
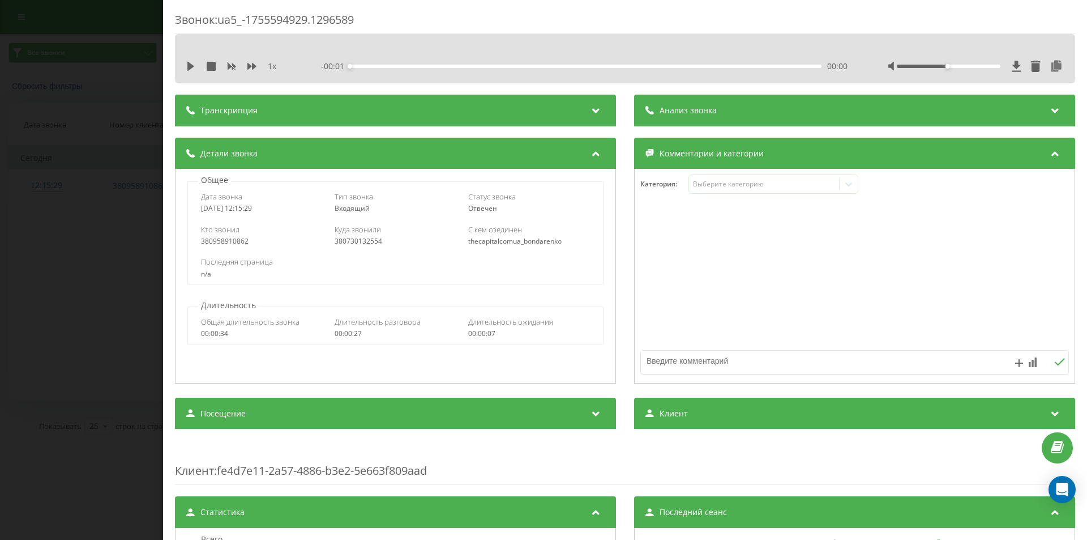
click at [729, 122] on div "Анализ звонка" at bounding box center [854, 111] width 441 height 32
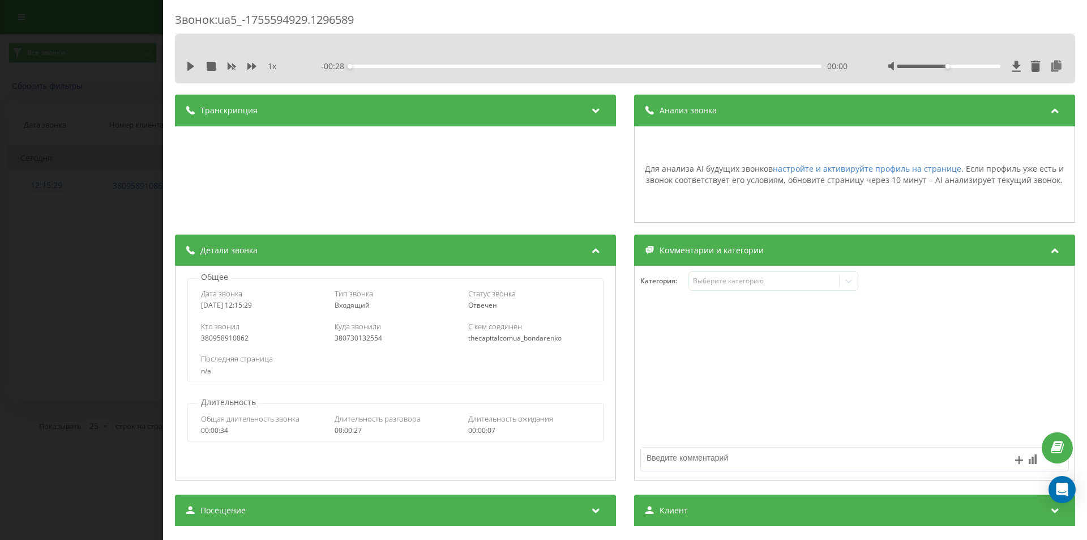
click at [89, 245] on div "Звонок : ua5_-1755594929.1296589 1 x - 00:28 00:00 00:00 Транскрипция Для анали…" at bounding box center [543, 270] width 1087 height 540
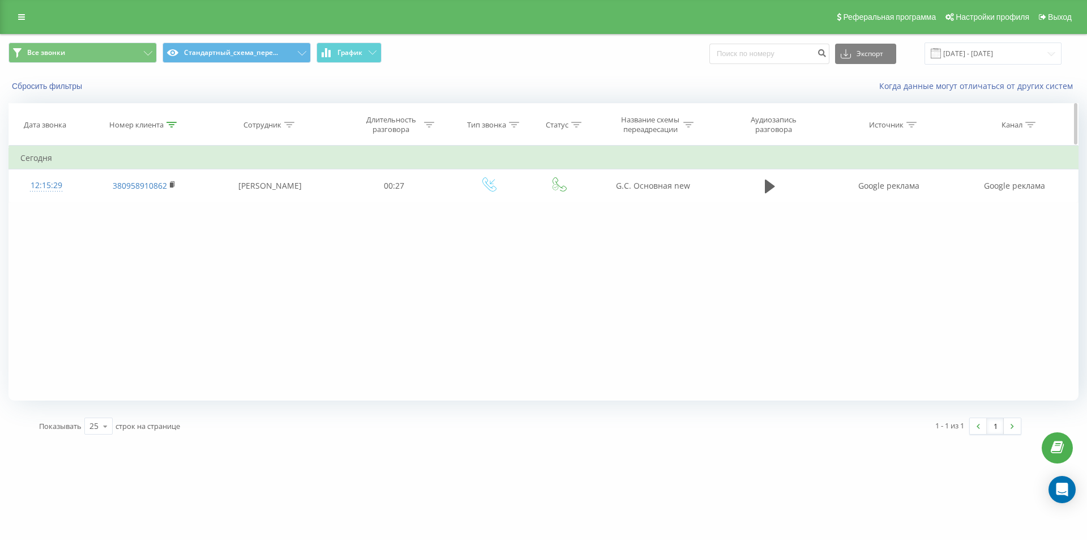
click at [173, 127] on icon at bounding box center [171, 125] width 10 height 6
drag, startPoint x: 166, startPoint y: 200, endPoint x: 41, endPoint y: 157, distance: 131.8
click at [41, 157] on table "Фильтровать по условию Содержит 380958910862 Отмена OK Фильтровать по условию С…" at bounding box center [543, 174] width 1070 height 57
paste input "506549956"
click at [167, 225] on span "OK" at bounding box center [168, 228] width 32 height 18
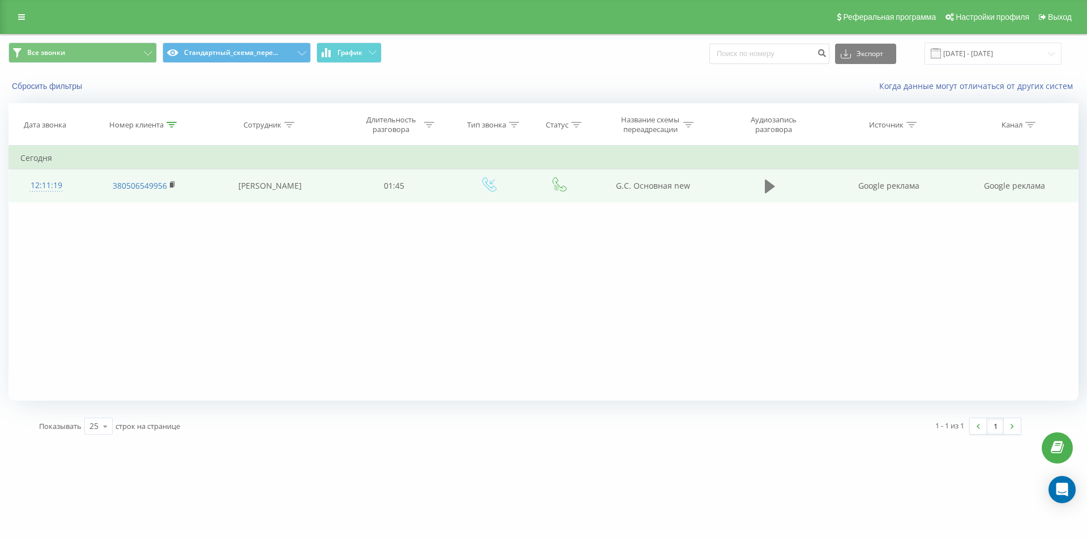
click at [774, 187] on icon at bounding box center [770, 186] width 10 height 16
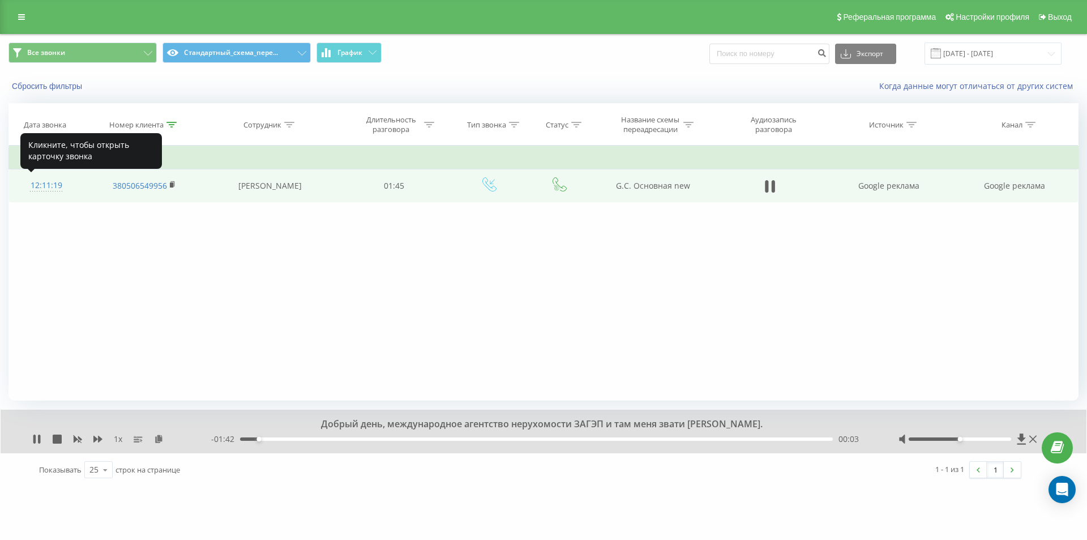
click at [59, 183] on div "12:11:19" at bounding box center [46, 185] width 52 height 22
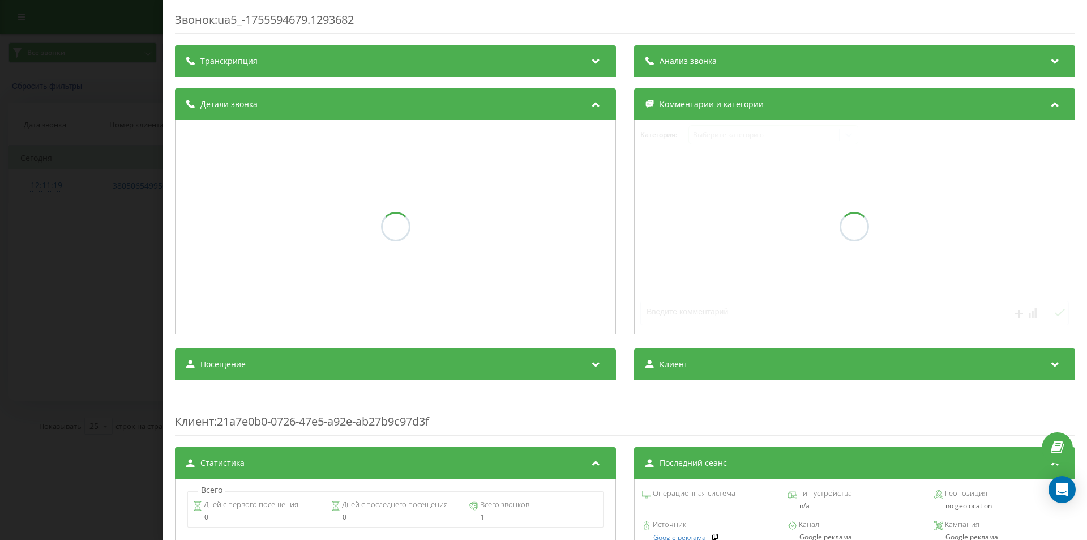
click at [720, 65] on div "Анализ звонка" at bounding box center [854, 61] width 441 height 32
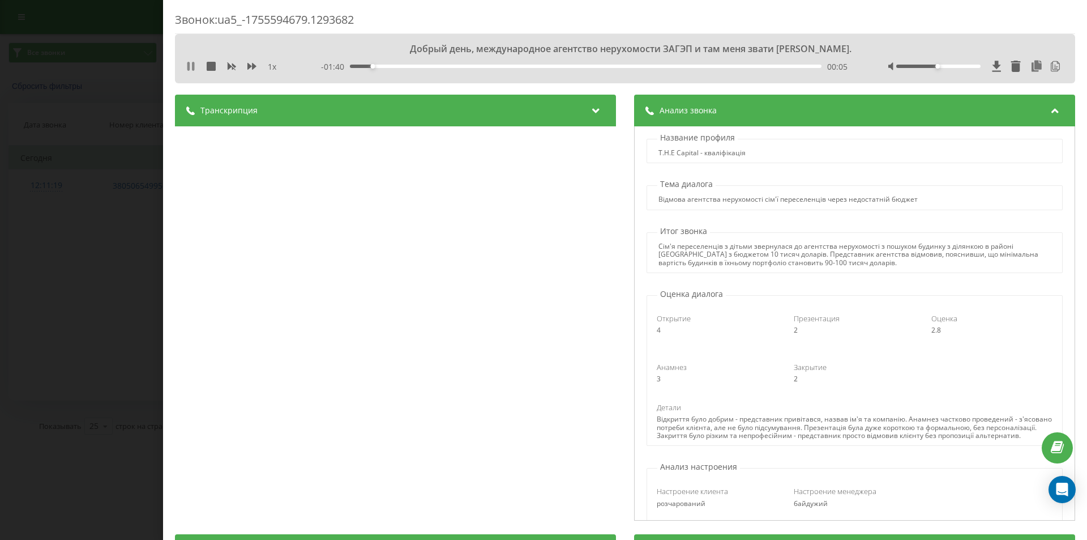
click at [188, 63] on icon at bounding box center [188, 66] width 2 height 9
click at [143, 143] on div "Звонок : ua5_-1755594679.1293682 Чем можете помочь? 1 x - 01:40 00:05 00:05 Тра…" at bounding box center [543, 270] width 1087 height 540
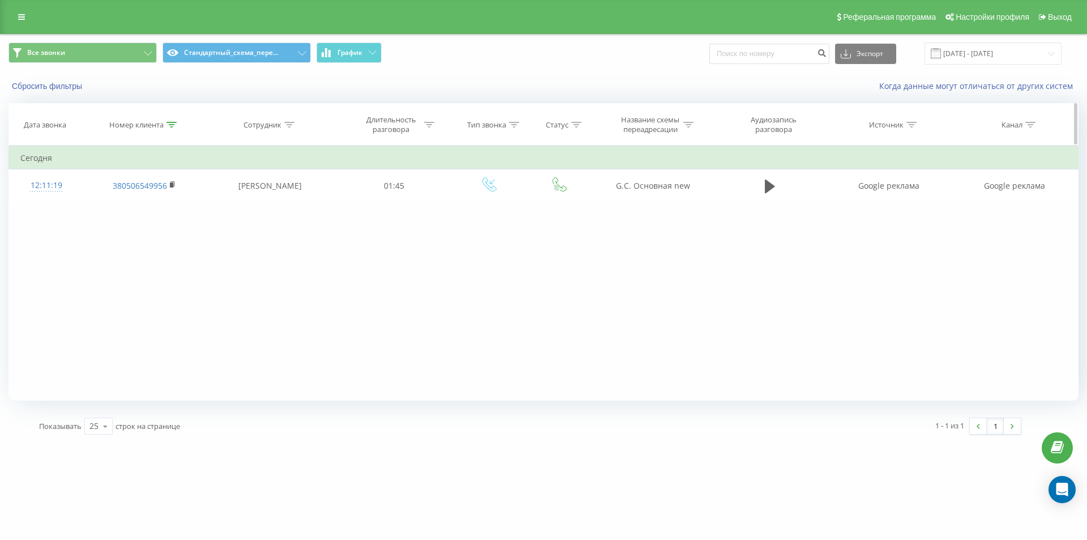
click at [172, 123] on icon at bounding box center [171, 125] width 10 height 6
drag, startPoint x: 165, startPoint y: 203, endPoint x: 90, endPoint y: 190, distance: 76.5
click at [91, 190] on div "Фильтровать по условию Содержит 380506549956 Отмена OK" at bounding box center [144, 197] width 123 height 102
paste input "998442598"
click at [168, 226] on span "OK" at bounding box center [168, 228] width 32 height 18
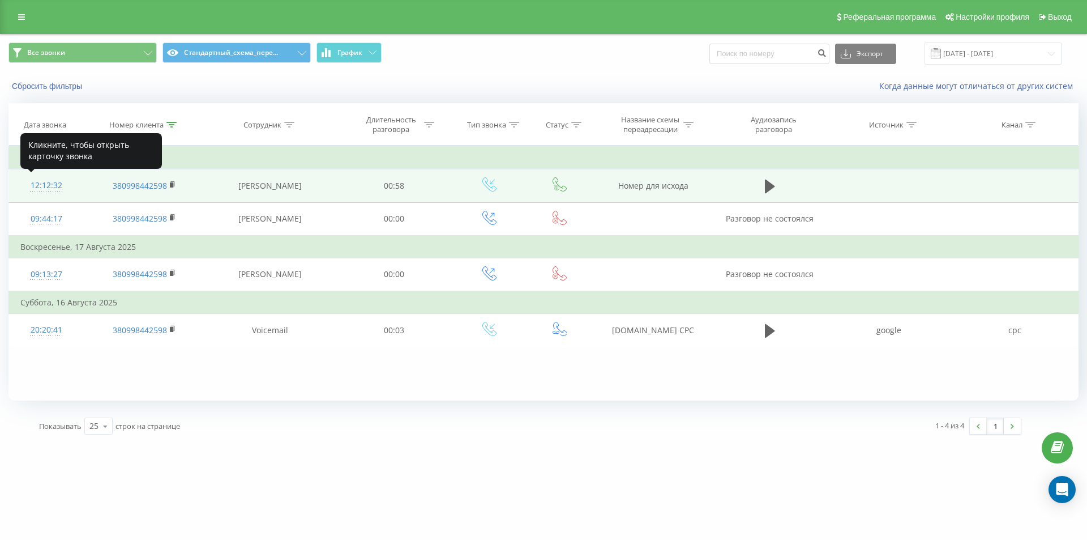
click at [44, 182] on div "12:12:32" at bounding box center [46, 185] width 52 height 22
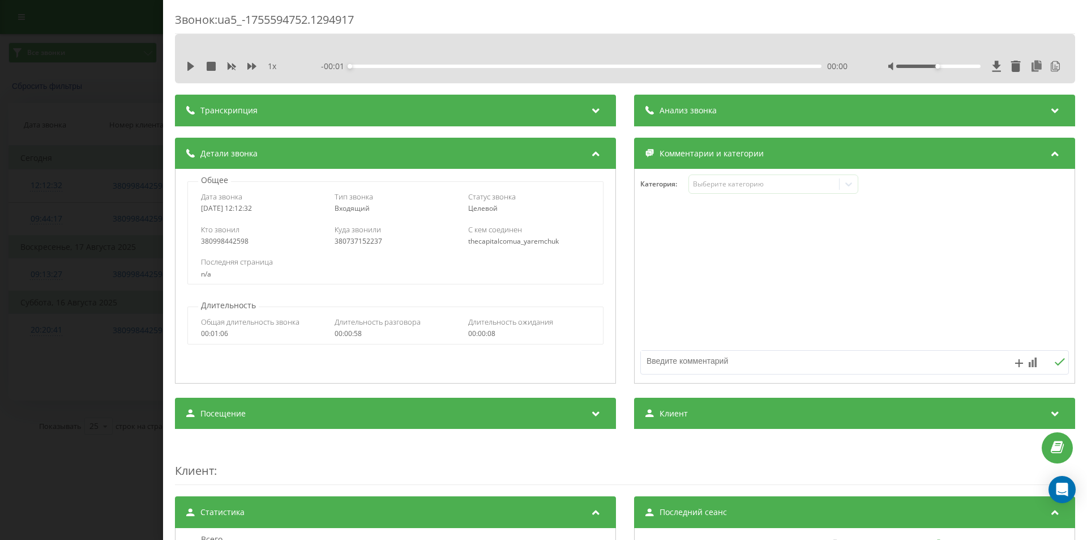
click at [725, 100] on div "Анализ звонка" at bounding box center [854, 111] width 441 height 32
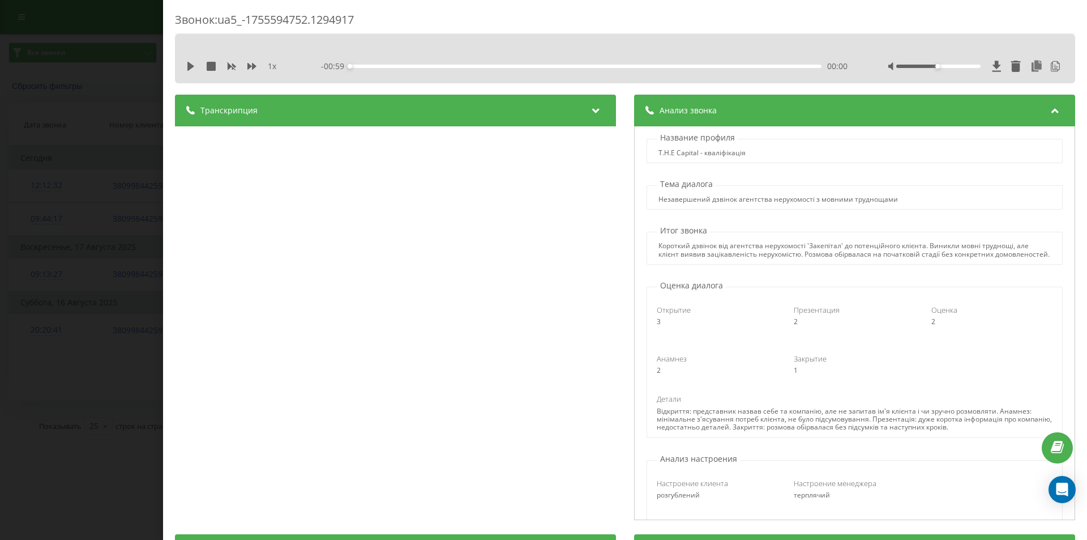
click at [132, 116] on div "Звонок : ua5_-1755594752.1294917 1 x - 00:59 00:00 00:00 Транскрипция 00:00 Алл…" at bounding box center [543, 270] width 1087 height 540
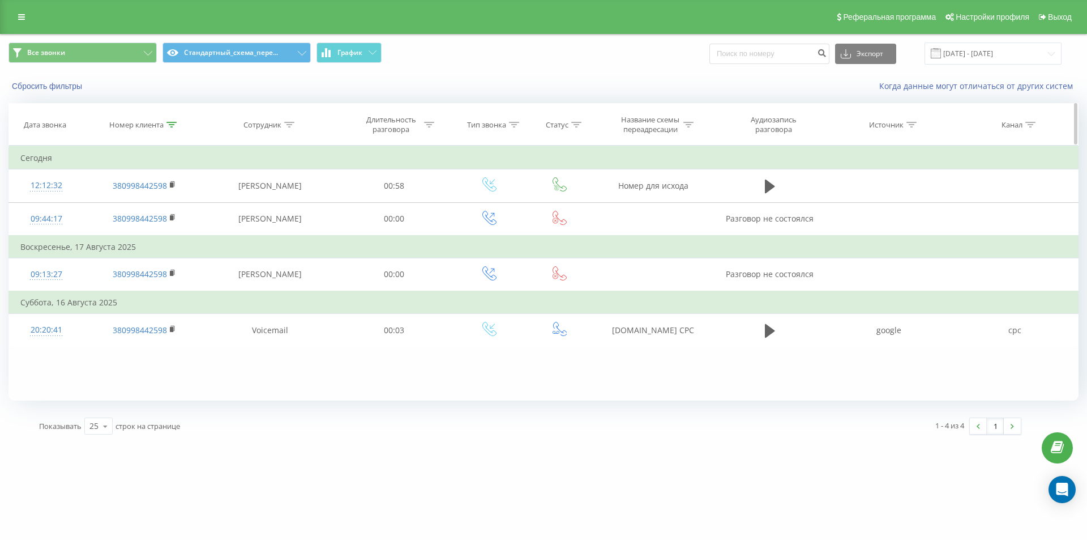
click at [170, 122] on icon at bounding box center [171, 125] width 10 height 6
drag, startPoint x: 159, startPoint y: 197, endPoint x: 86, endPoint y: 186, distance: 73.4
click at [88, 186] on div "Фильтровать по условию Содержит 380998442598 Отмена OK" at bounding box center [144, 197] width 123 height 102
paste input "630579355"
click at [175, 226] on span "OK" at bounding box center [168, 228] width 32 height 18
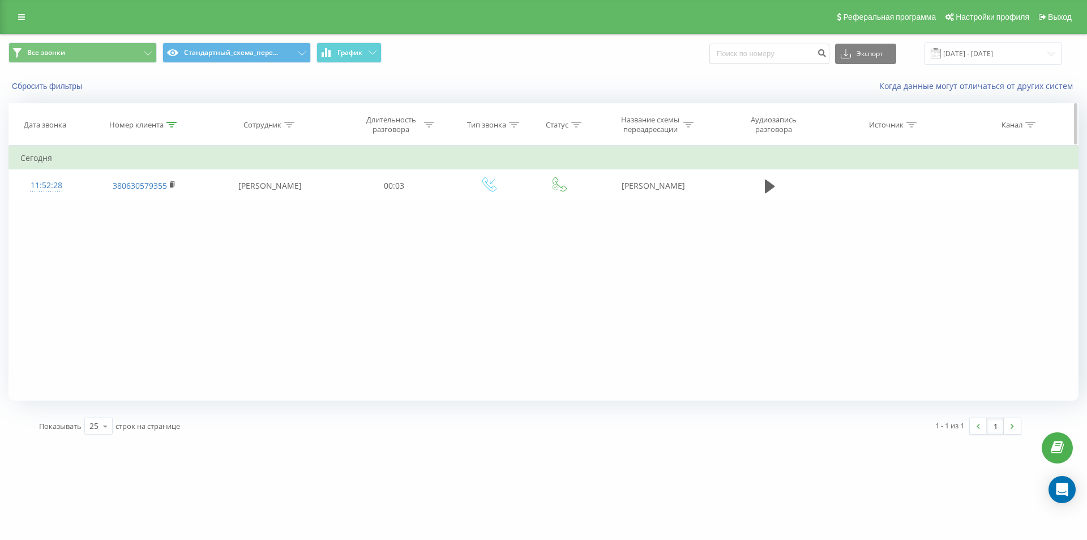
click at [170, 122] on icon at bounding box center [171, 125] width 10 height 6
drag, startPoint x: 159, startPoint y: 206, endPoint x: 83, endPoint y: 192, distance: 76.5
click at [84, 192] on div "Фильтровать по условию Содержит 380630579355 Отмена OK" at bounding box center [144, 197] width 123 height 102
paste input "971321077"
click at [167, 227] on span "OK" at bounding box center [168, 228] width 32 height 18
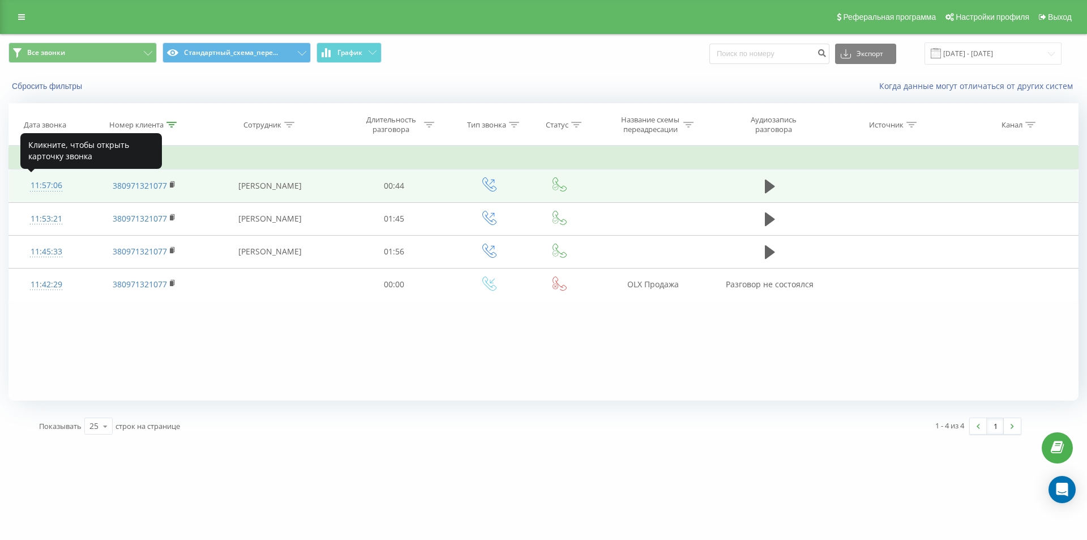
click at [40, 187] on div "11:57:06" at bounding box center [46, 185] width 52 height 22
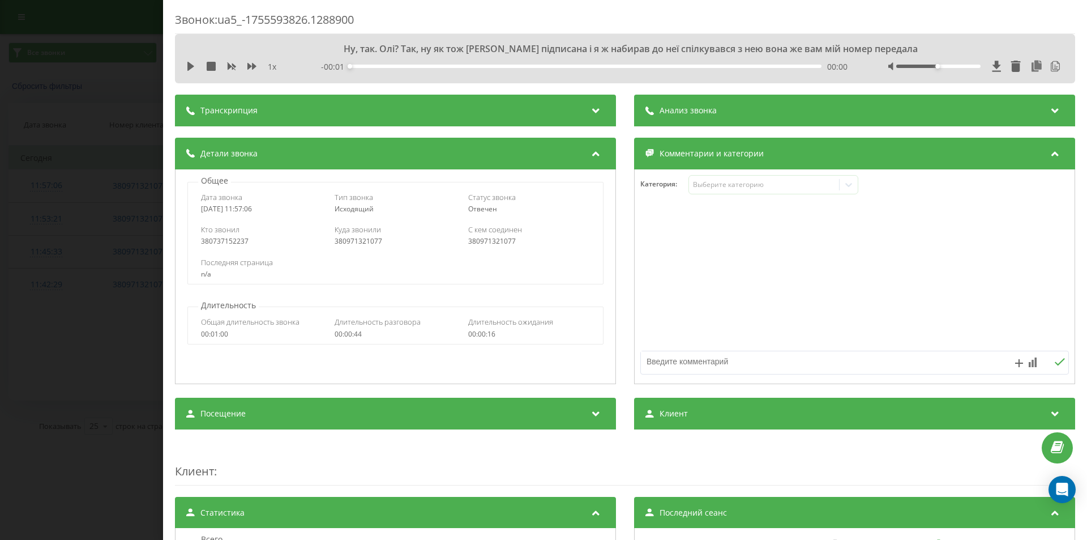
drag, startPoint x: 639, startPoint y: 130, endPoint x: 646, endPoint y: 127, distance: 7.9
click at [639, 130] on div "Транскрипция Для анализа AI будущих звонков настройте и активируйте профиль на …" at bounding box center [625, 467] width 900 height 745
click at [666, 119] on div "Анализ звонка" at bounding box center [854, 111] width 441 height 32
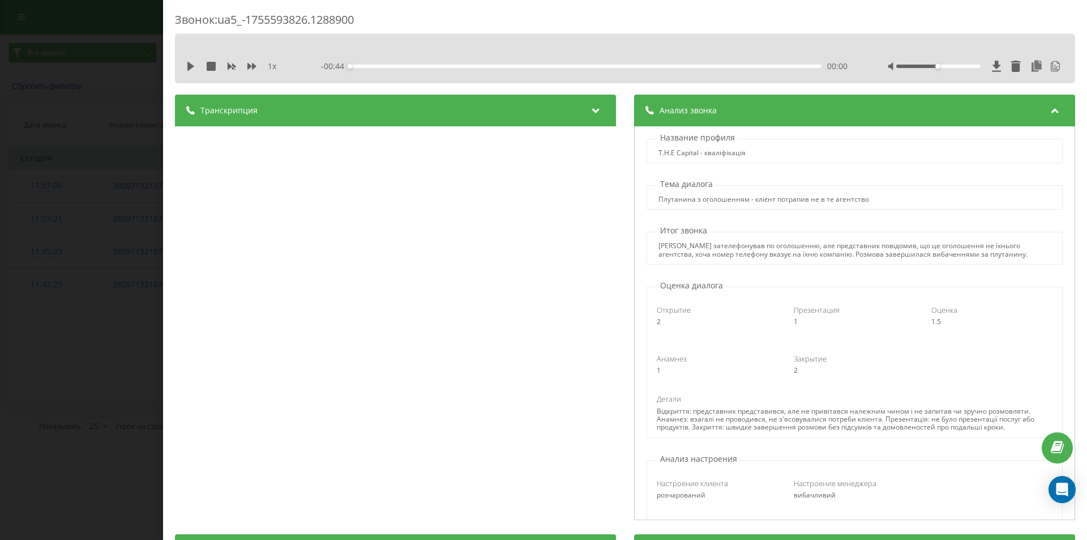
click at [669, 118] on div "Анализ звонка" at bounding box center [854, 111] width 441 height 32
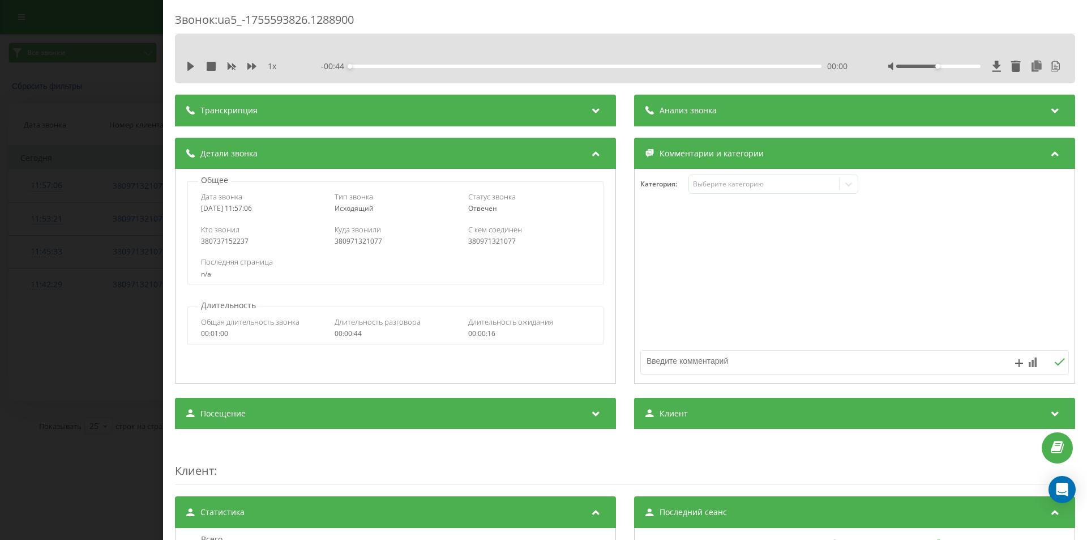
click at [141, 138] on div "Звонок : ua5_-1755593826.1288900 1 x - 00:44 00:00 00:00 Транскрипция 00:00 Ну,…" at bounding box center [543, 270] width 1087 height 540
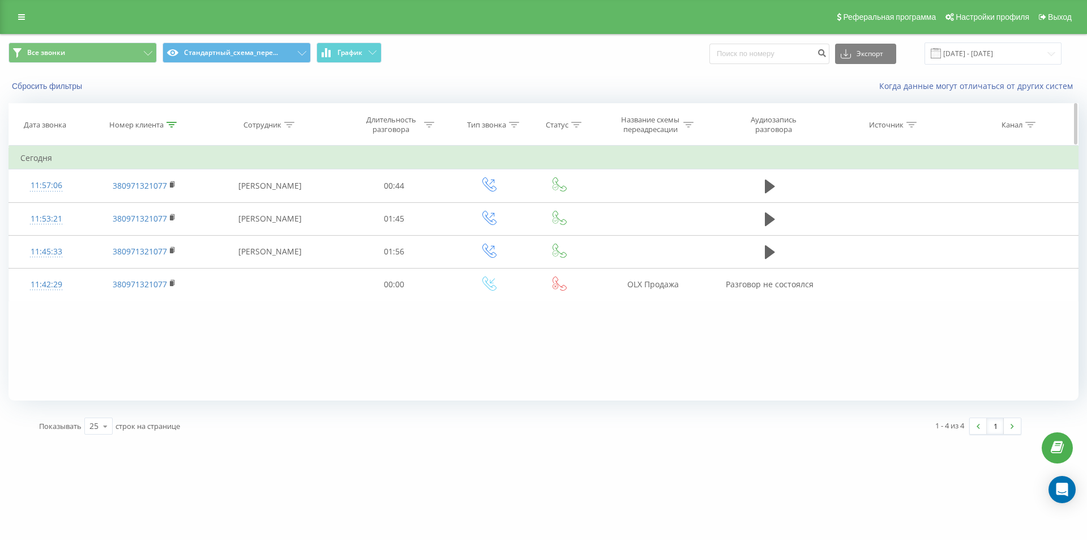
click at [162, 122] on div "Номер клиента" at bounding box center [136, 125] width 54 height 10
click at [168, 123] on icon at bounding box center [171, 125] width 10 height 6
click at [174, 123] on icon at bounding box center [171, 125] width 10 height 6
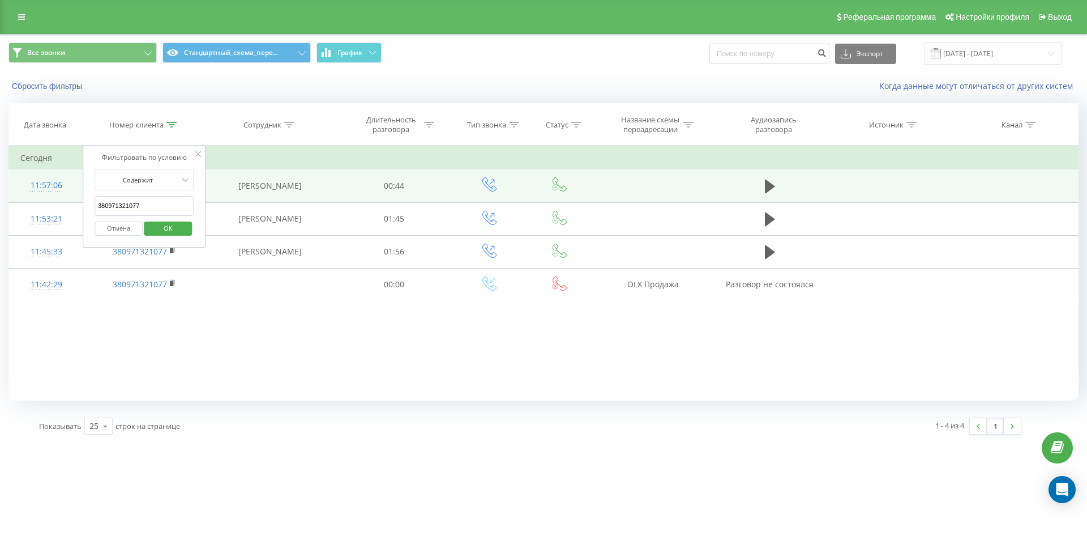
drag, startPoint x: 118, startPoint y: 204, endPoint x: 71, endPoint y: 193, distance: 48.2
click at [71, 193] on table "Фильтровать по условию Содержит 380971321077 Отмена OK Фильтровать по условию С…" at bounding box center [543, 224] width 1070 height 156
paste input "380674430693"
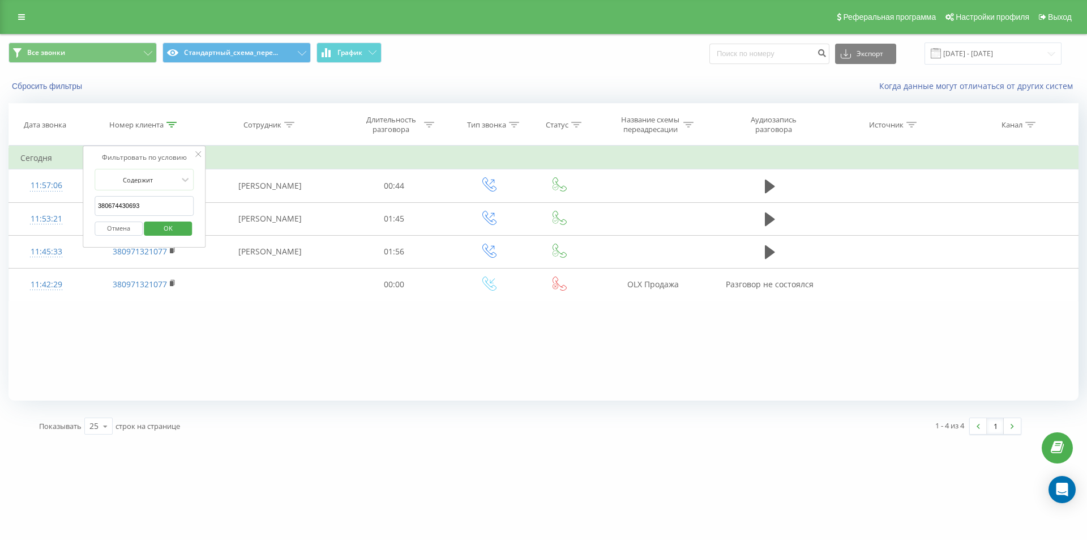
drag, startPoint x: 192, startPoint y: 202, endPoint x: 193, endPoint y: 211, distance: 9.1
click at [192, 202] on input "380674430693" at bounding box center [145, 206] width 100 height 20
click at [194, 215] on div "Фильтровать по условию Содержит 380674430693 Отмена OK" at bounding box center [144, 197] width 123 height 102
click at [170, 236] on span "OK" at bounding box center [168, 228] width 32 height 18
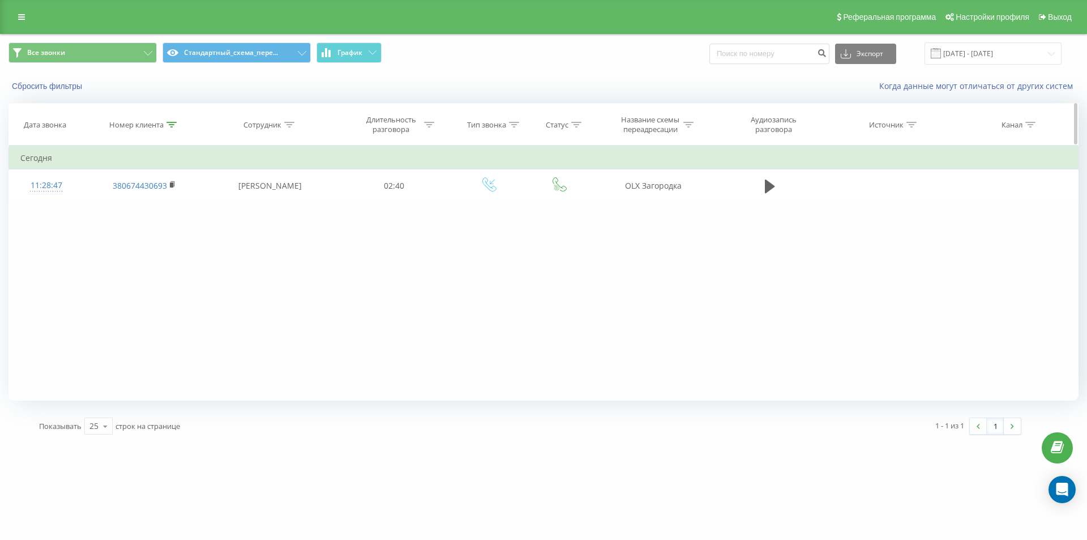
click at [170, 127] on div at bounding box center [171, 125] width 10 height 10
drag, startPoint x: 143, startPoint y: 206, endPoint x: 82, endPoint y: 194, distance: 62.2
click at [83, 194] on div "Фильтровать по условию Содержит 380674430693 Отмена OK" at bounding box center [144, 197] width 123 height 102
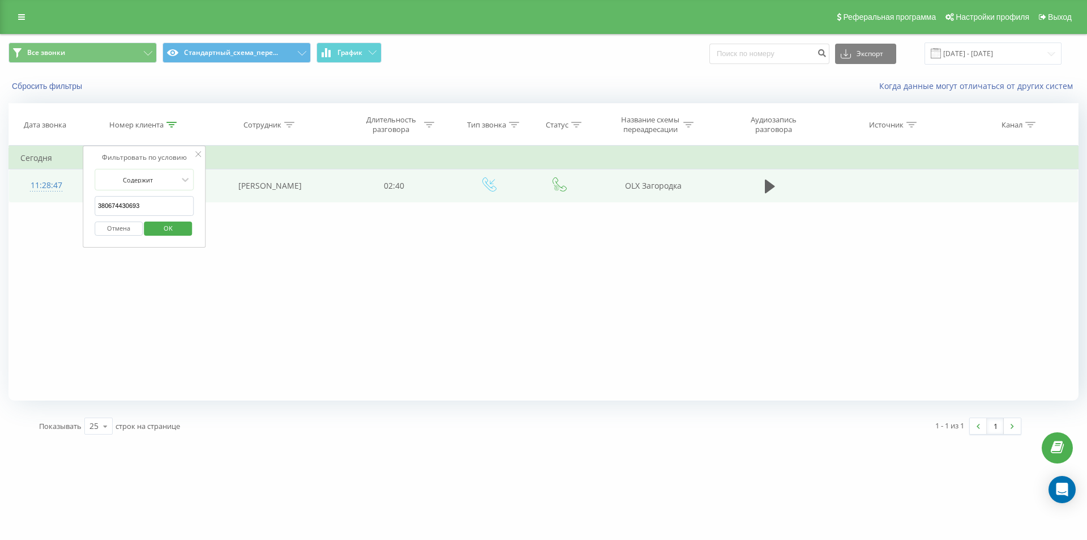
paste input "501644866"
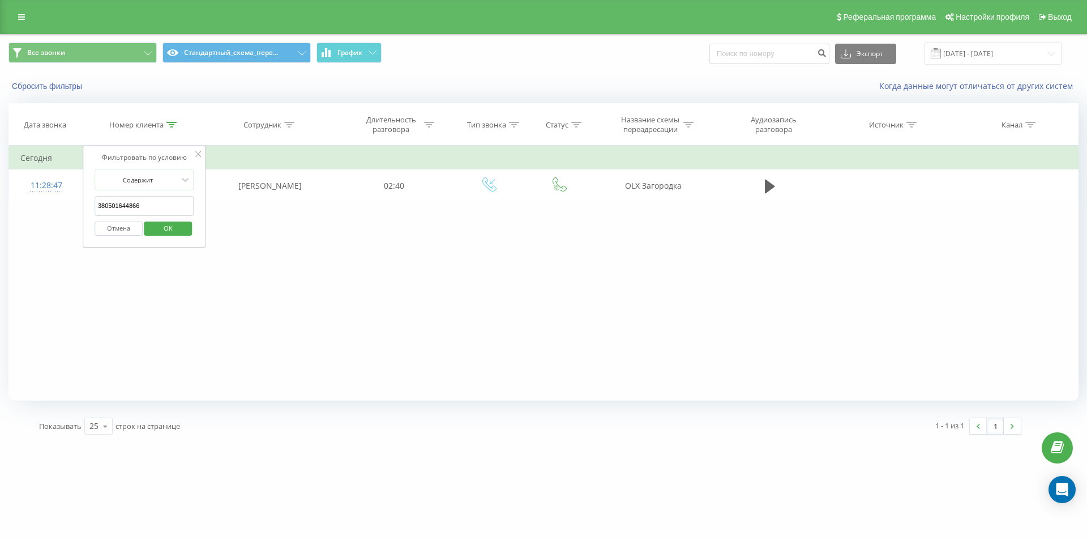
click at [174, 232] on span "OK" at bounding box center [168, 228] width 32 height 18
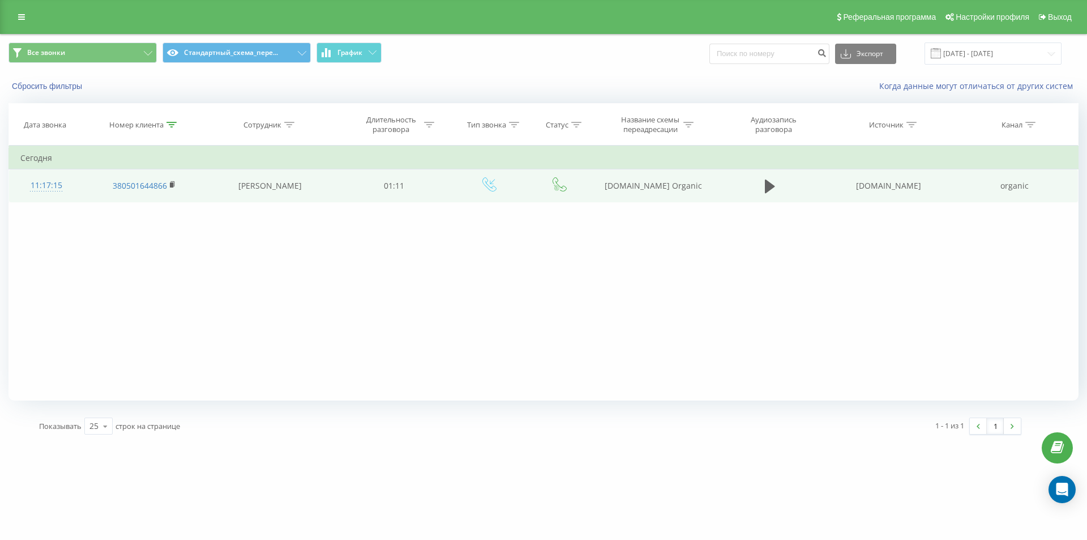
click at [45, 199] on td "11:17:15" at bounding box center [46, 185] width 75 height 33
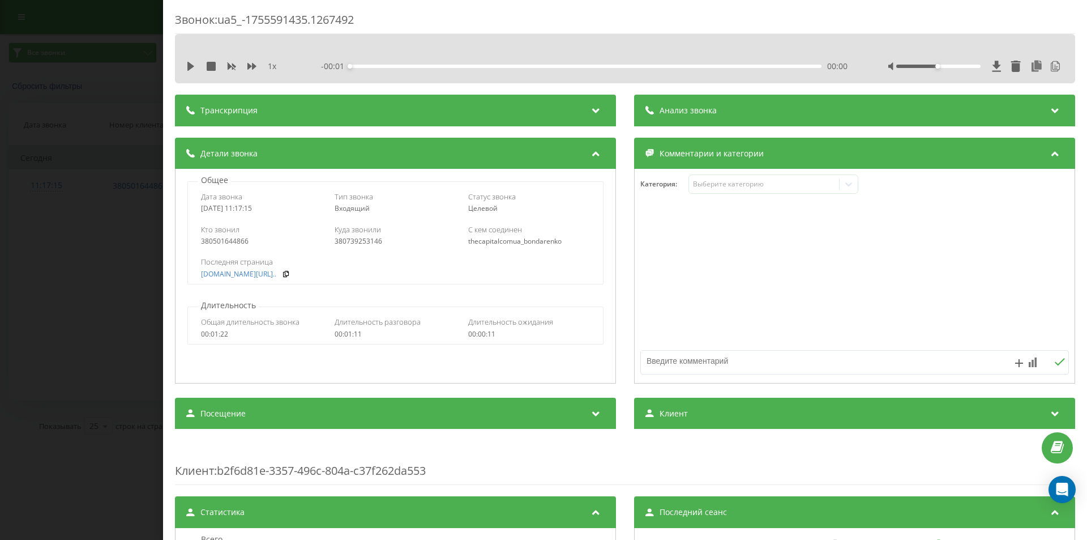
click at [747, 103] on div "Анализ звонка" at bounding box center [854, 111] width 441 height 32
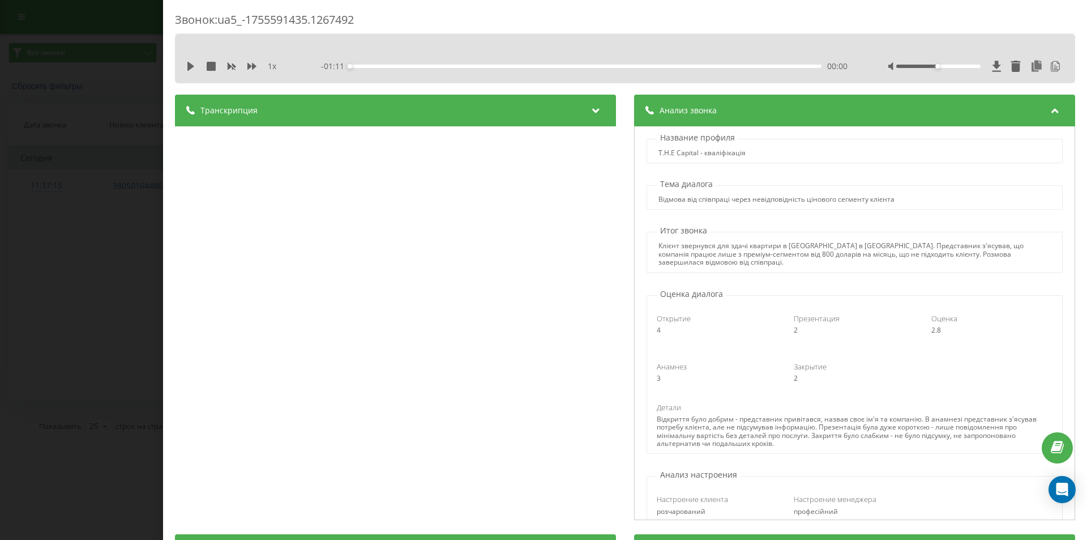
click at [747, 104] on div "Анализ звонка" at bounding box center [854, 111] width 441 height 32
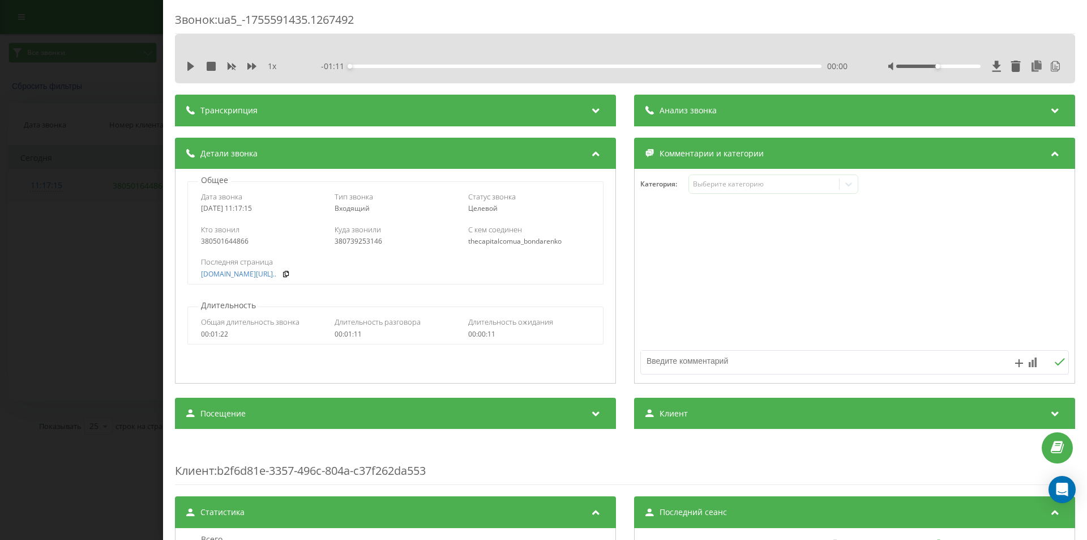
drag, startPoint x: 157, startPoint y: 220, endPoint x: 161, endPoint y: 189, distance: 32.0
click at [156, 209] on div "Звонок : ua5_-1755591435.1267492 1 x - 01:11 00:00 00:00 Транскрипция 00:00 Віт…" at bounding box center [543, 270] width 1087 height 540
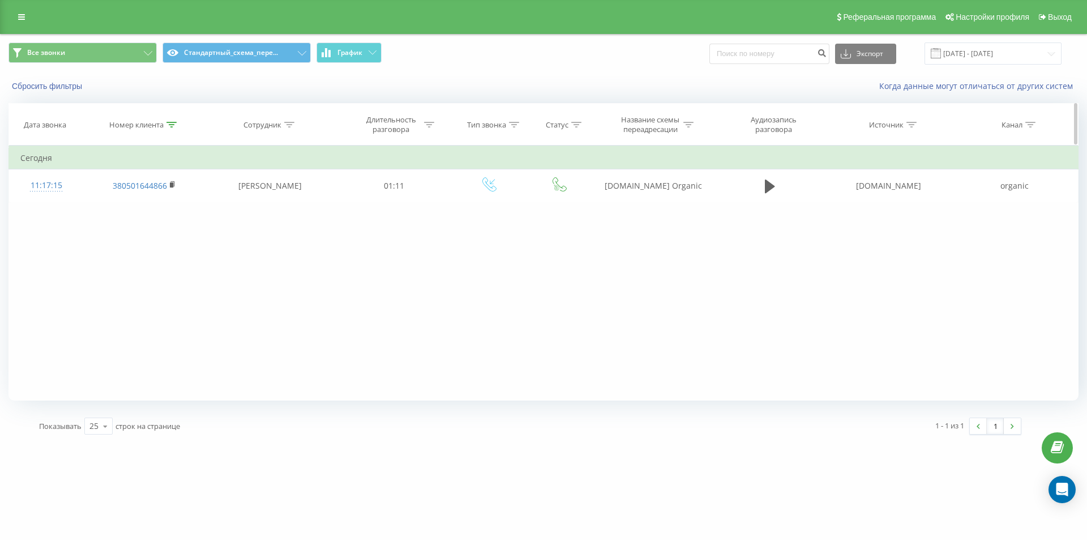
click at [170, 127] on icon at bounding box center [171, 125] width 10 height 6
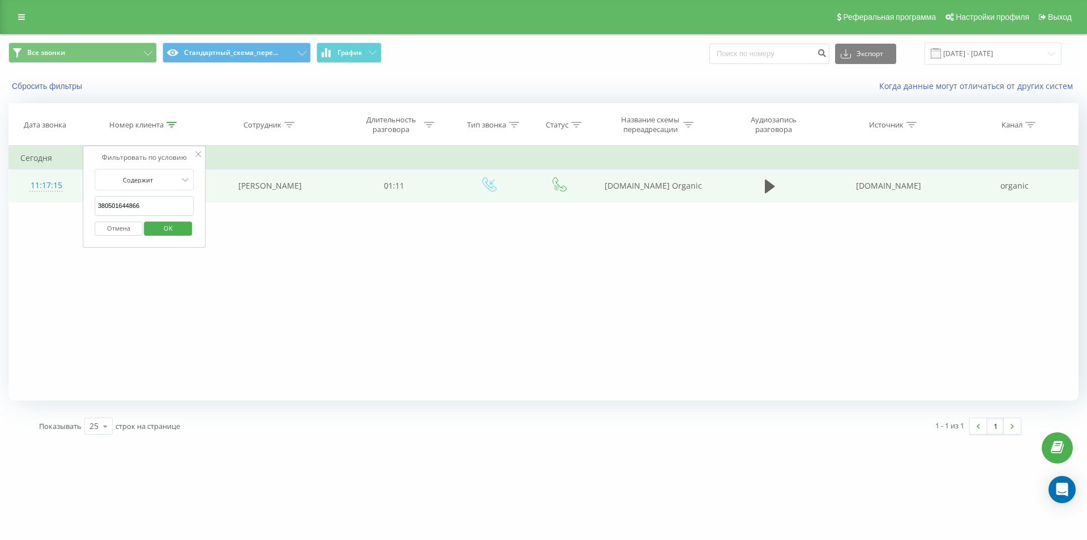
paste input "380638721262"
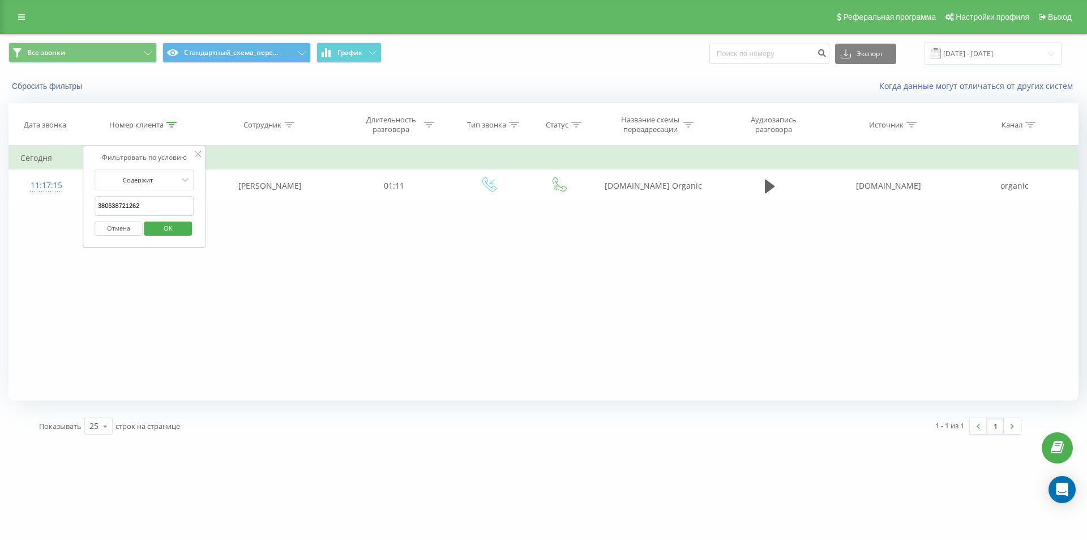
drag, startPoint x: 150, startPoint y: 212, endPoint x: 131, endPoint y: 206, distance: 19.9
click at [76, 198] on table "Фильтровать по условию Содержит 380638721262 Отмена OK Фильтровать по условию С…" at bounding box center [543, 174] width 1070 height 57
click at [179, 228] on span "OK" at bounding box center [168, 228] width 32 height 18
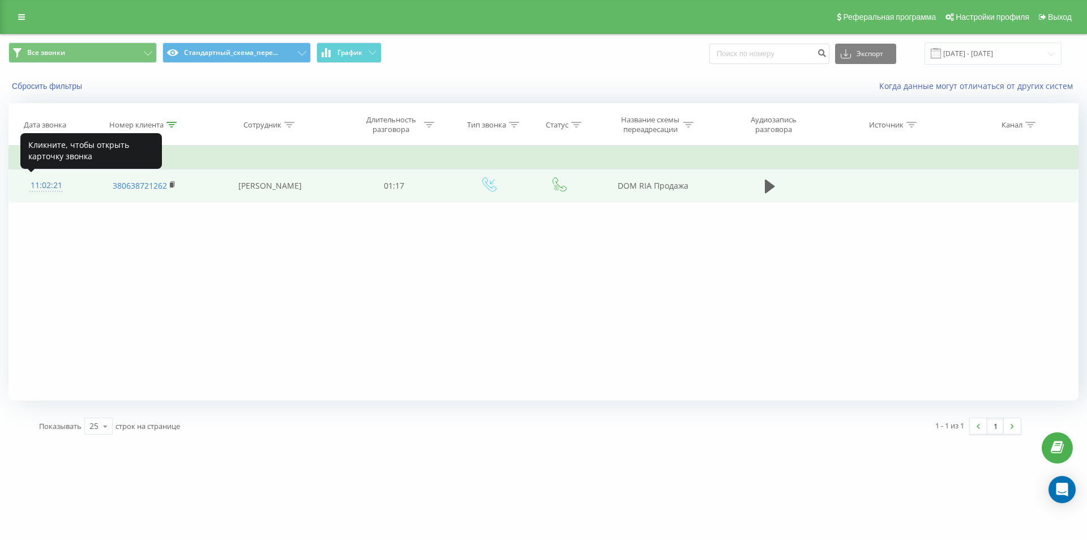
click at [58, 183] on div "11:02:21" at bounding box center [46, 185] width 52 height 22
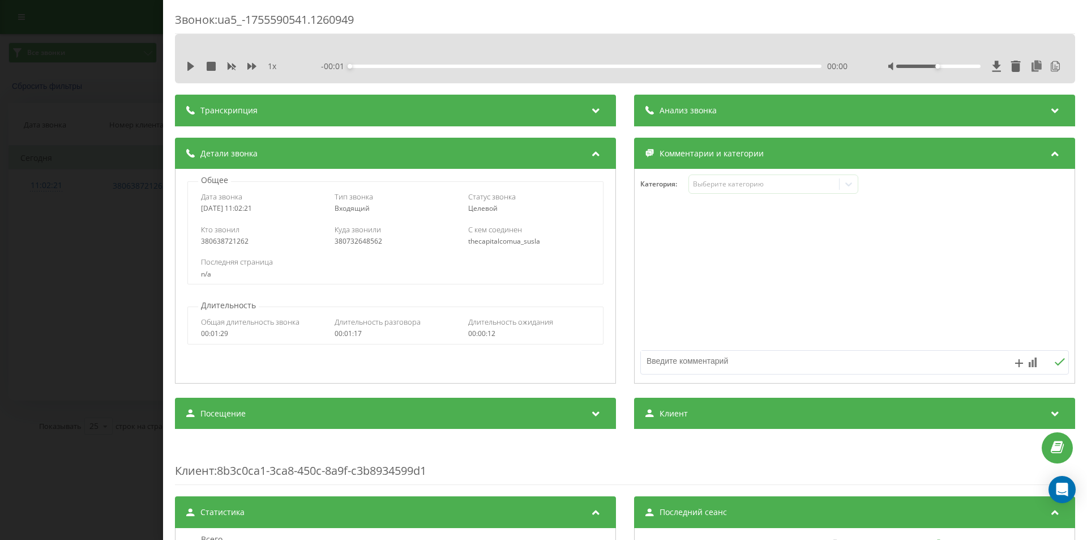
click at [787, 94] on div "Звонок : ua5_-1755590541.1260949 1 x - 00:01 00:00 00:00 Транскрипция Для анали…" at bounding box center [625, 436] width 900 height 849
click at [788, 99] on div "Анализ звонка" at bounding box center [854, 111] width 441 height 32
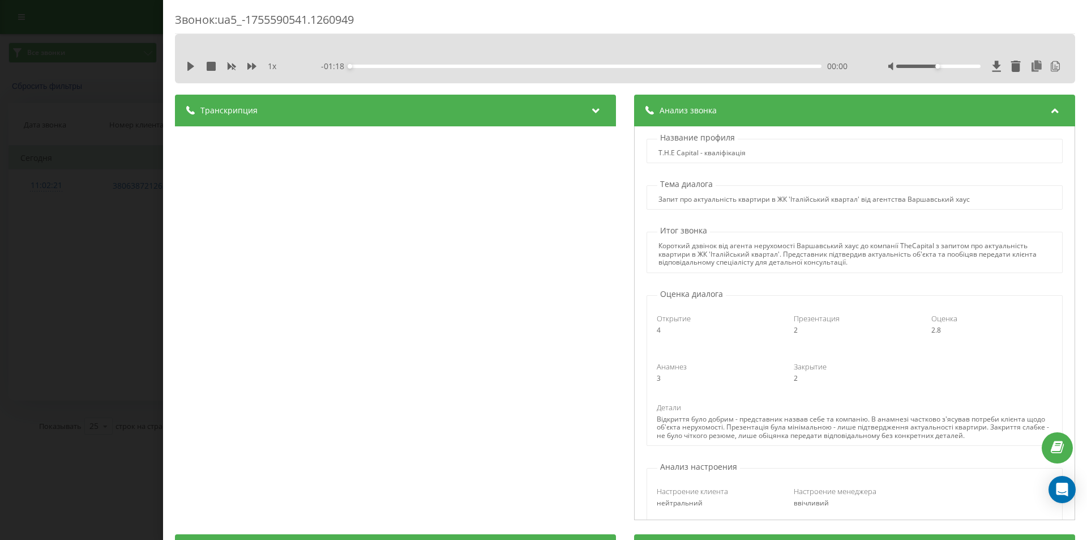
click at [129, 146] on div "Звонок : ua5_-1755590541.1260949 1 x - 01:18 00:00 00:00 Транскрипция 00:00 Доб…" at bounding box center [543, 270] width 1087 height 540
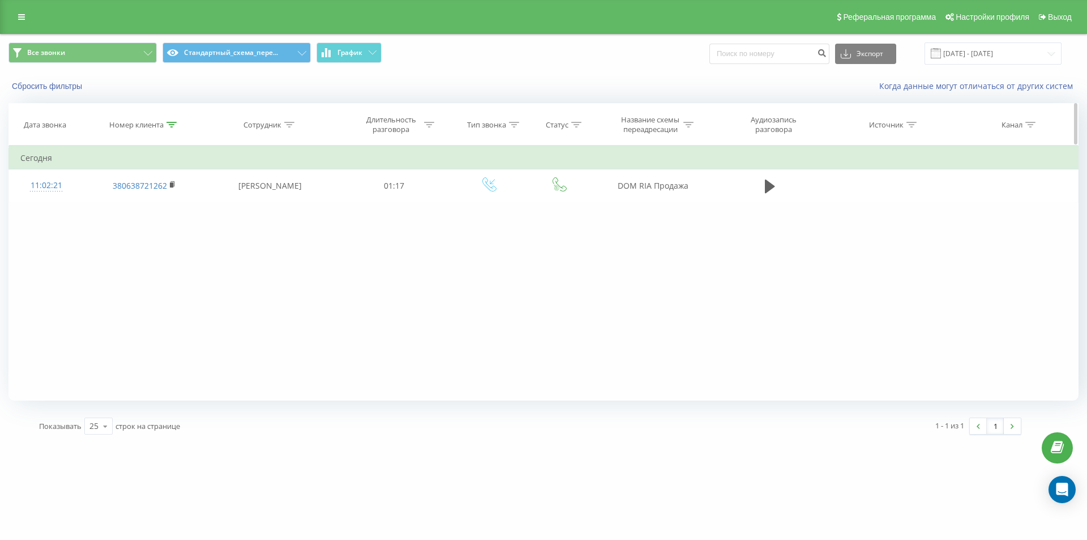
click at [171, 123] on icon at bounding box center [171, 125] width 10 height 6
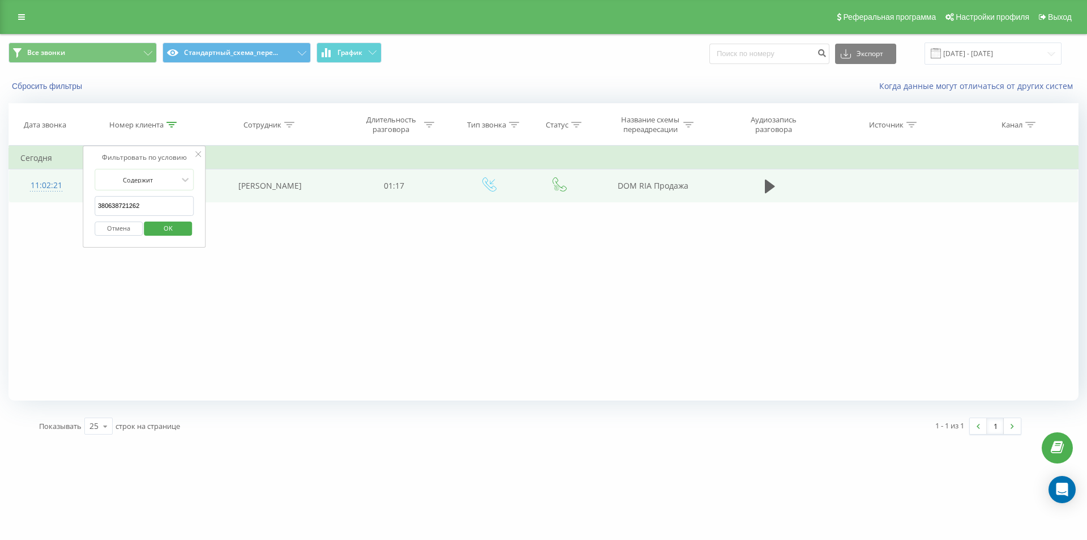
drag, startPoint x: 167, startPoint y: 199, endPoint x: 55, endPoint y: 182, distance: 113.3
click at [55, 182] on table "Фильтровать по условию Содержит 380638721262 Отмена OK Фильтровать по условию С…" at bounding box center [543, 174] width 1070 height 57
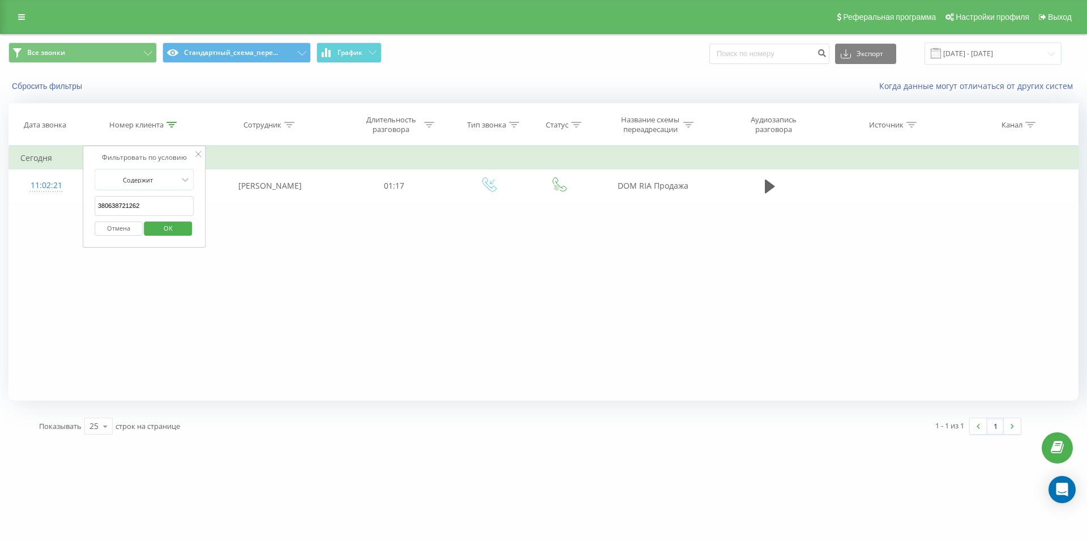
paste input "5647003"
click at [168, 229] on span "OK" at bounding box center [168, 228] width 32 height 18
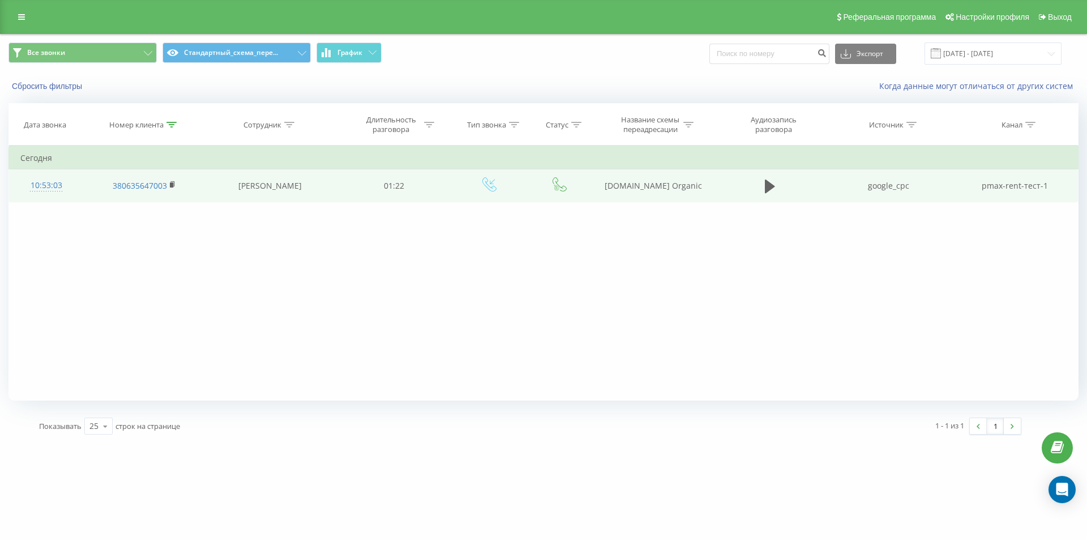
click at [40, 188] on div "10:53:03" at bounding box center [46, 185] width 52 height 22
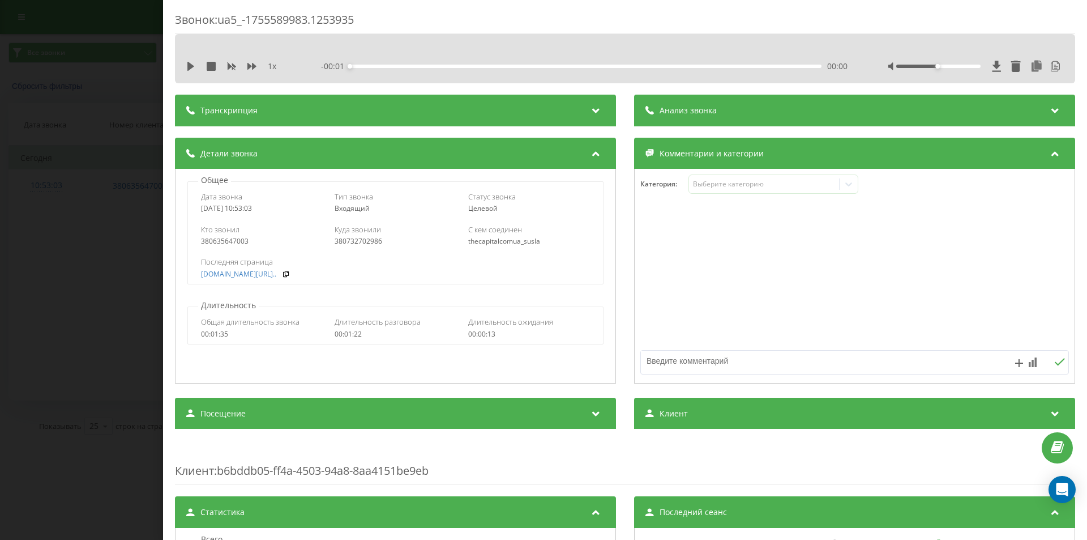
click at [884, 96] on div "Анализ звонка" at bounding box center [854, 111] width 441 height 32
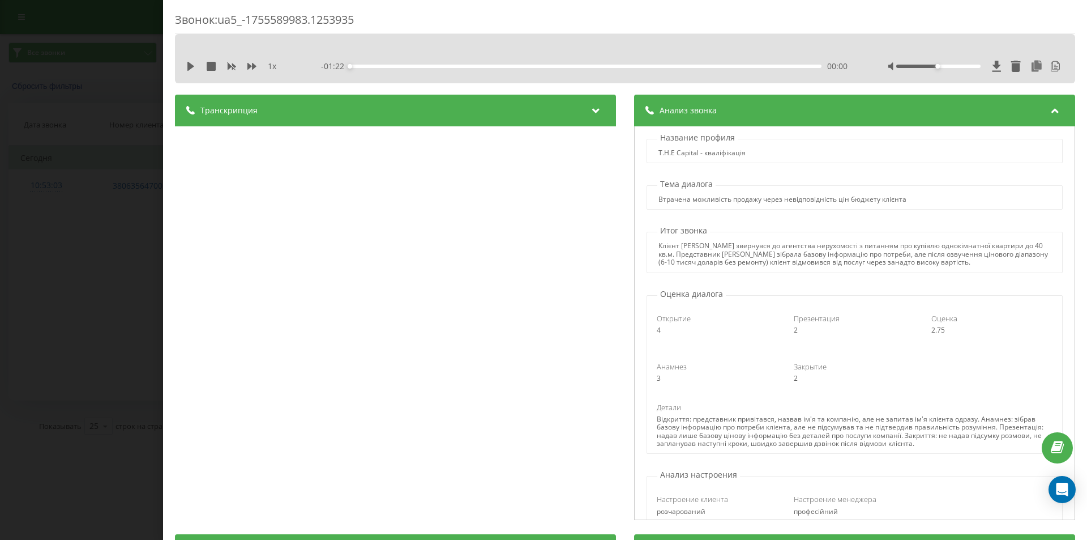
click at [888, 110] on div "Анализ звонка" at bounding box center [854, 111] width 441 height 32
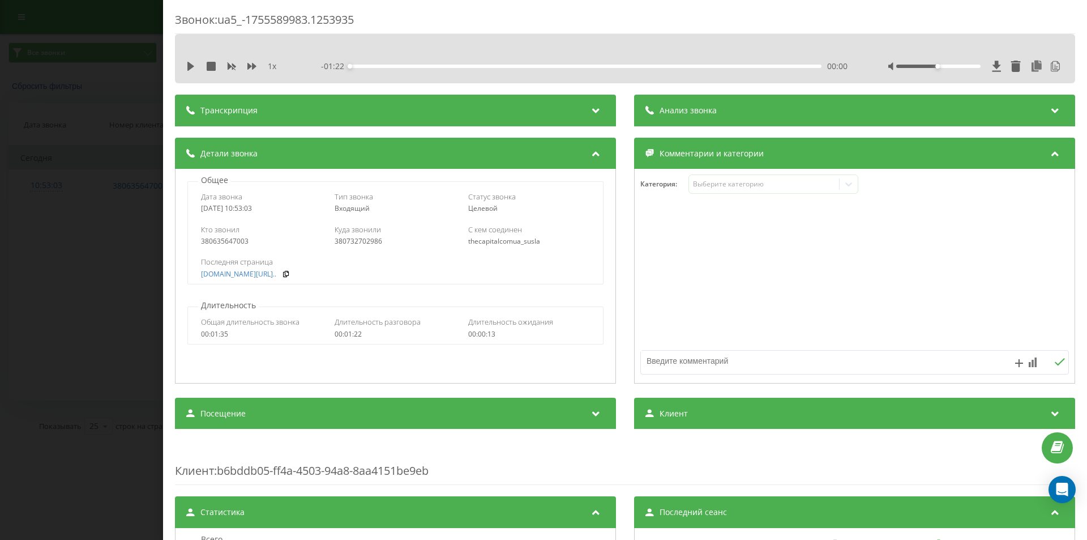
click at [143, 140] on div "Звонок : ua5_-1755589983.1253935 1 x - 01:22 00:00 00:00 Транскрипция 00:00 Доб…" at bounding box center [543, 270] width 1087 height 540
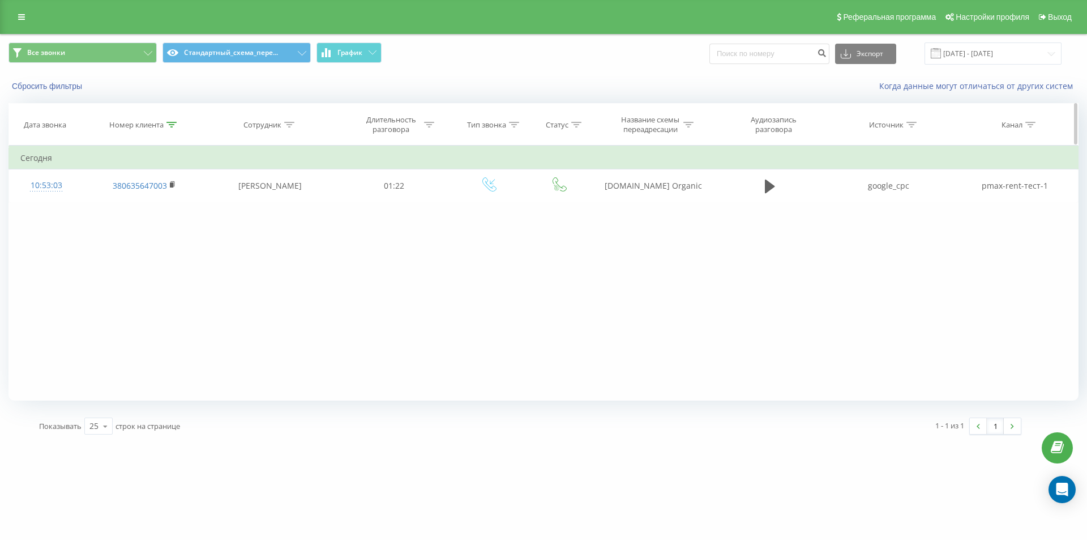
click at [173, 125] on icon at bounding box center [171, 125] width 10 height 6
drag, startPoint x: 156, startPoint y: 203, endPoint x: 66, endPoint y: 168, distance: 96.6
click at [72, 172] on table "Фильтровать по условию Содержит 380635647003 Отмена OK Фильтровать по условию С…" at bounding box center [543, 174] width 1070 height 57
paste input "734167737"
type input "380734167737"
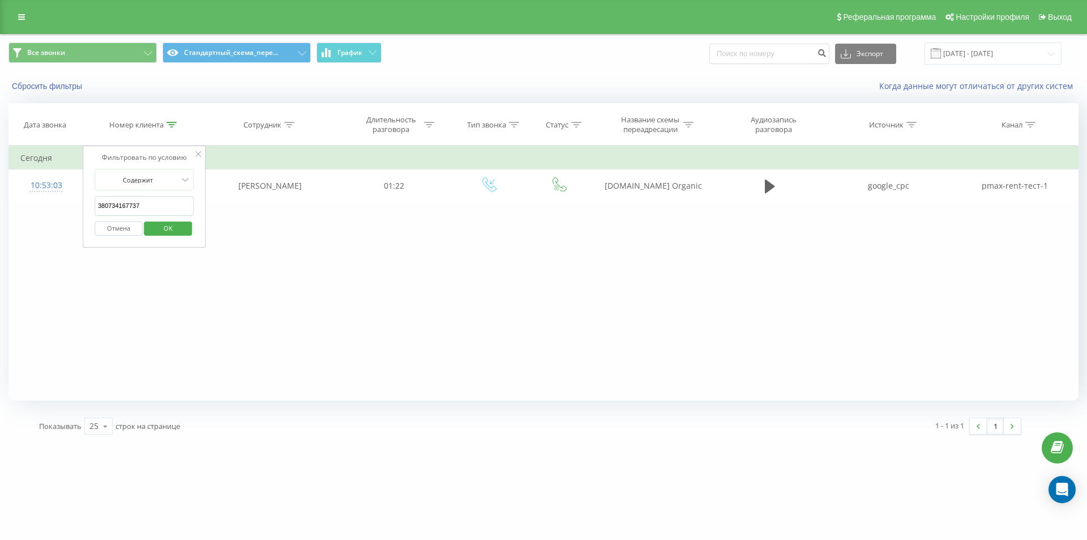
click at [157, 228] on span "OK" at bounding box center [168, 228] width 32 height 18
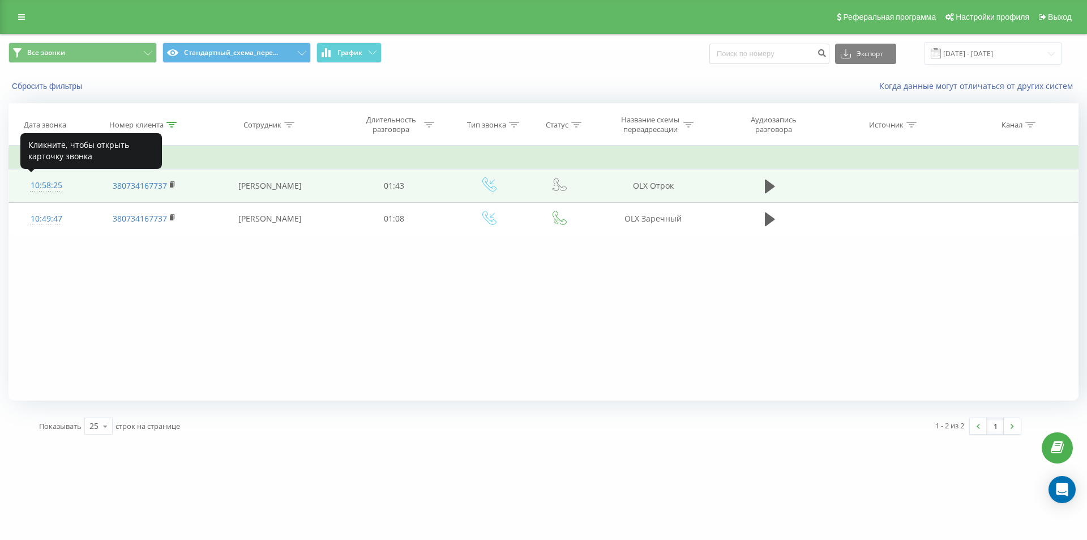
click at [49, 186] on div "10:58:25" at bounding box center [46, 185] width 52 height 22
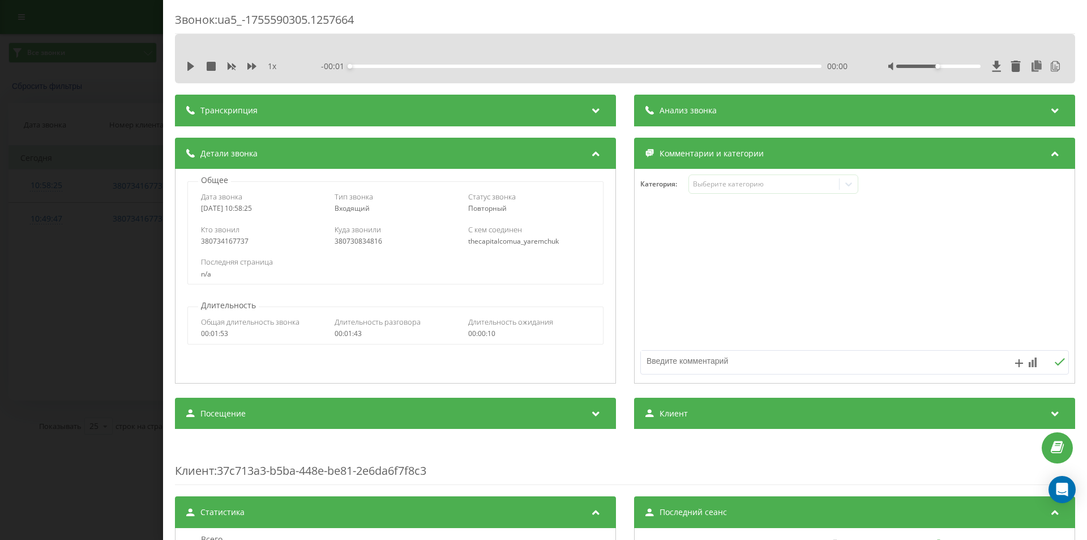
click at [744, 114] on div "Анализ звонка" at bounding box center [854, 111] width 441 height 32
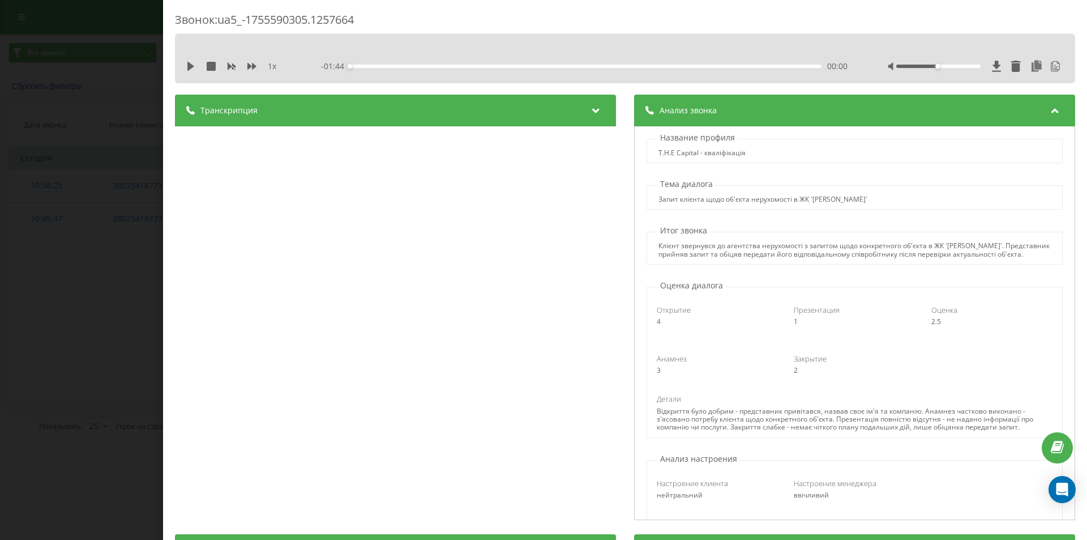
click at [744, 114] on div "Анализ звонка" at bounding box center [854, 111] width 441 height 32
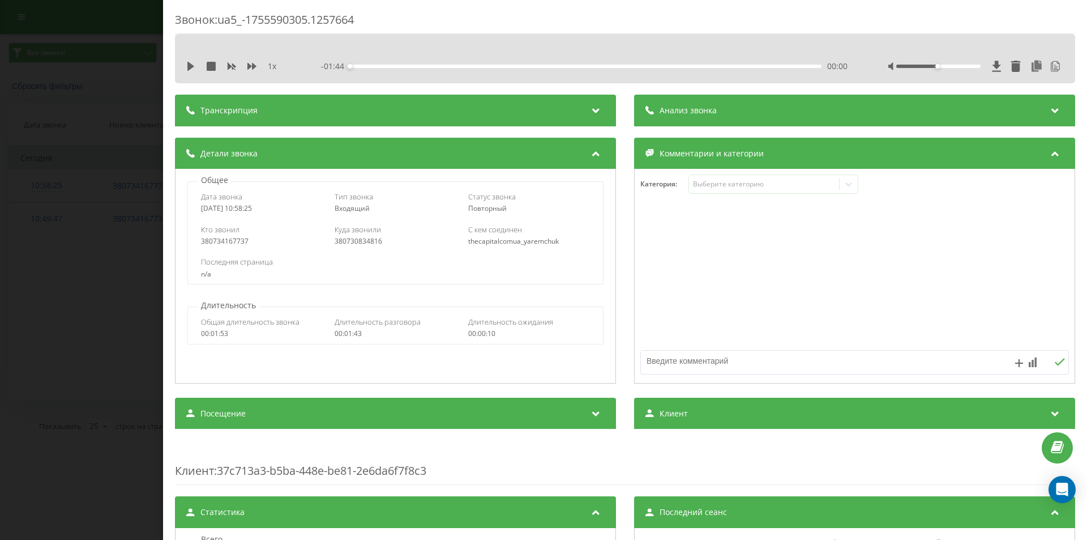
click at [591, 99] on div "Транскрипция" at bounding box center [395, 111] width 441 height 32
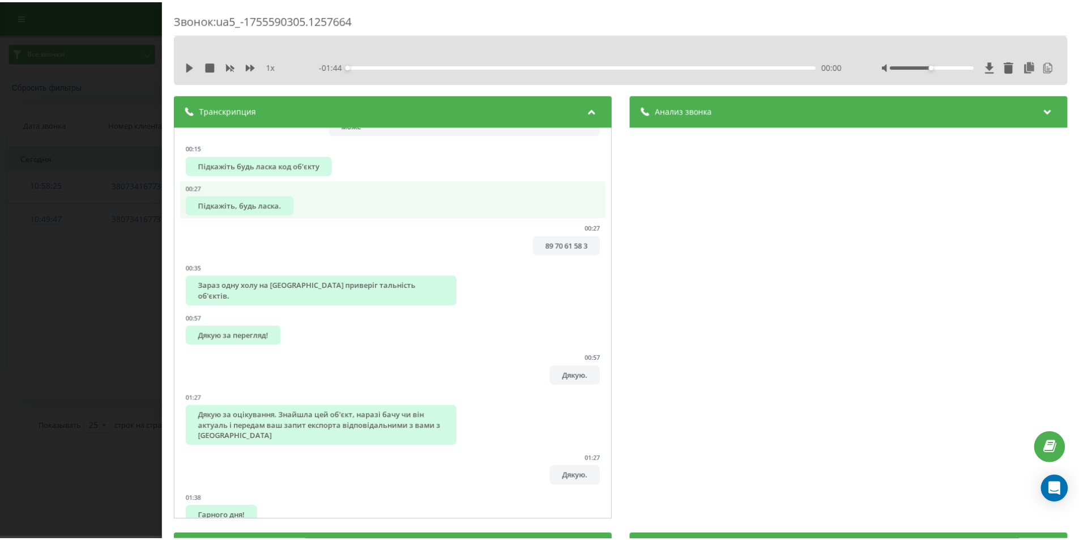
scroll to position [122, 0]
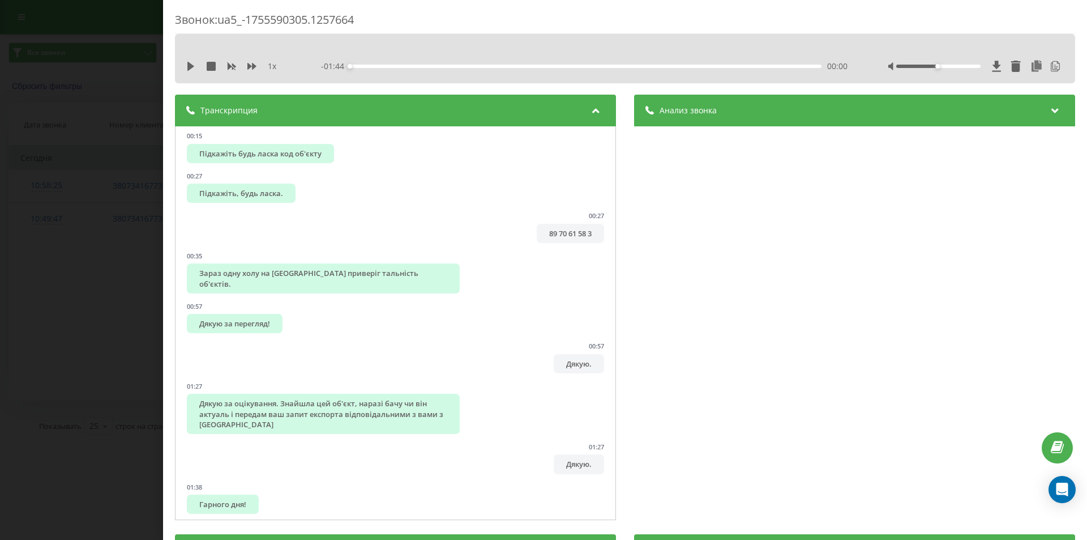
click at [147, 106] on div "Звонок : ua5_-1755590305.1257664 1 x - 01:44 00:00 00:00 Транскрипция 00:00 Віт…" at bounding box center [543, 270] width 1087 height 540
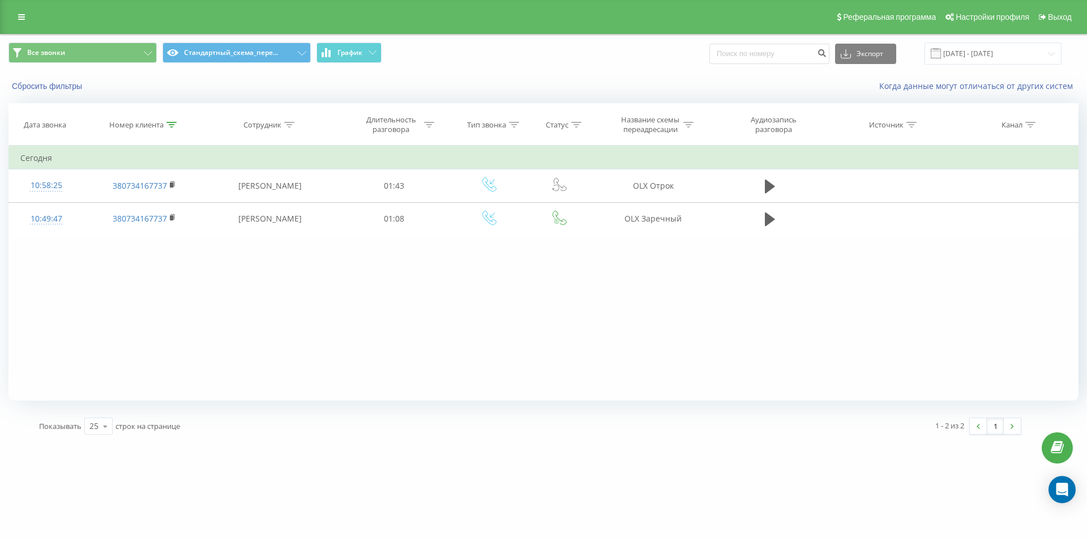
drag, startPoint x: 171, startPoint y: 125, endPoint x: 146, endPoint y: 224, distance: 102.3
click at [171, 126] on icon at bounding box center [171, 125] width 10 height 6
click at [117, 220] on div "Отмена OK" at bounding box center [145, 228] width 100 height 25
click at [119, 229] on button "Отмена" at bounding box center [119, 228] width 48 height 14
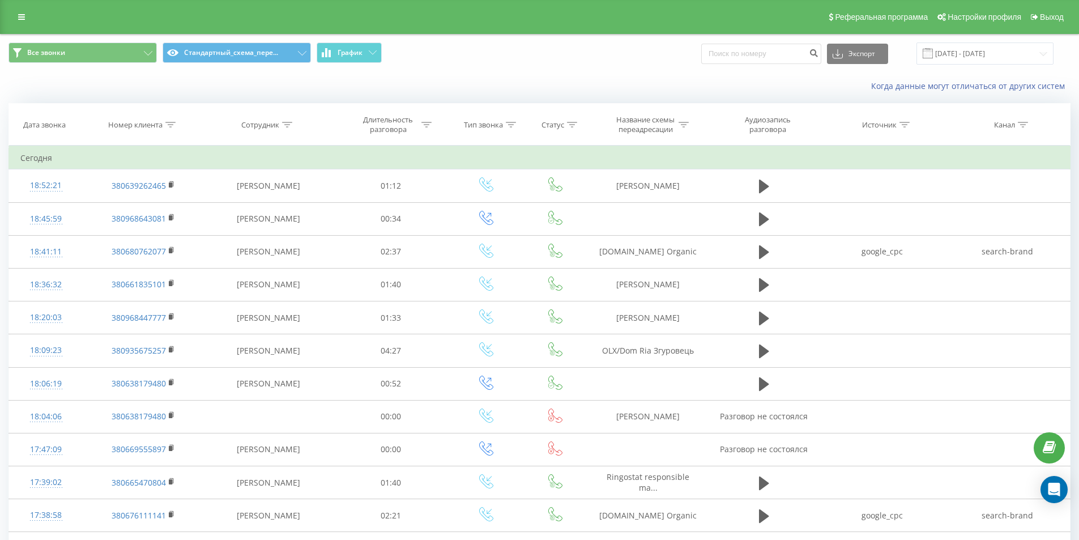
click at [245, 88] on div "Когда данные могут отличаться от других систем" at bounding box center [539, 85] width 1077 height 27
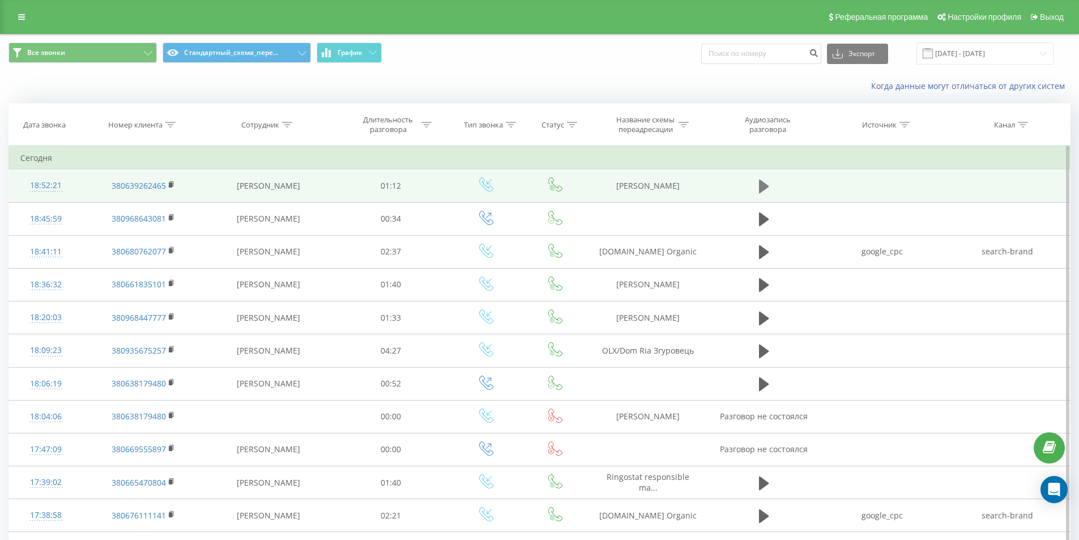
click at [758, 189] on button at bounding box center [763, 186] width 17 height 17
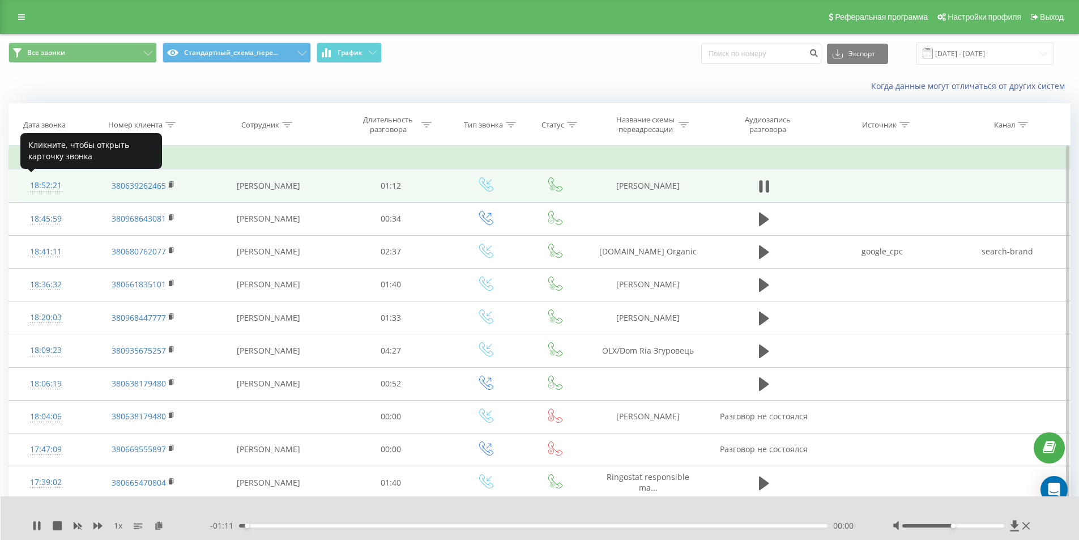
click at [57, 190] on div "18:52:21" at bounding box center [45, 185] width 51 height 22
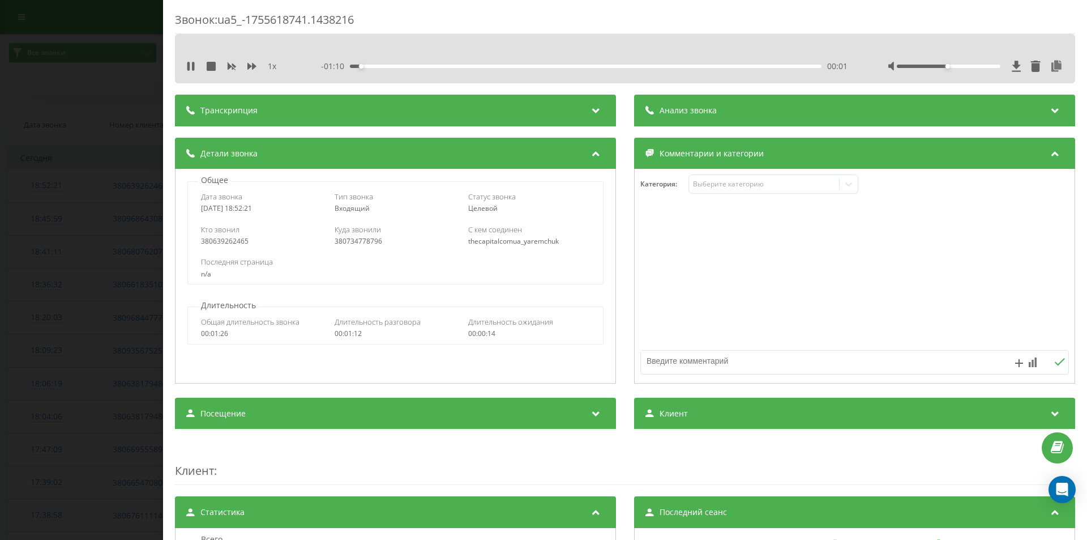
click at [356, 241] on div "380734778796" at bounding box center [396, 241] width 122 height 8
copy div "380734778796"
click at [673, 104] on div "Анализ звонка" at bounding box center [854, 111] width 441 height 32
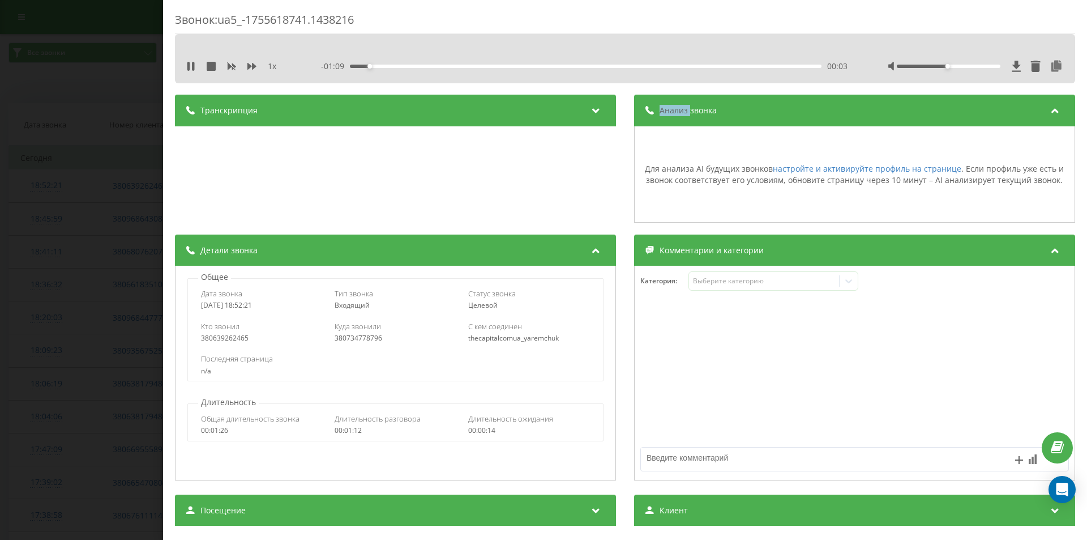
click at [674, 104] on div "Анализ звонка" at bounding box center [854, 111] width 441 height 32
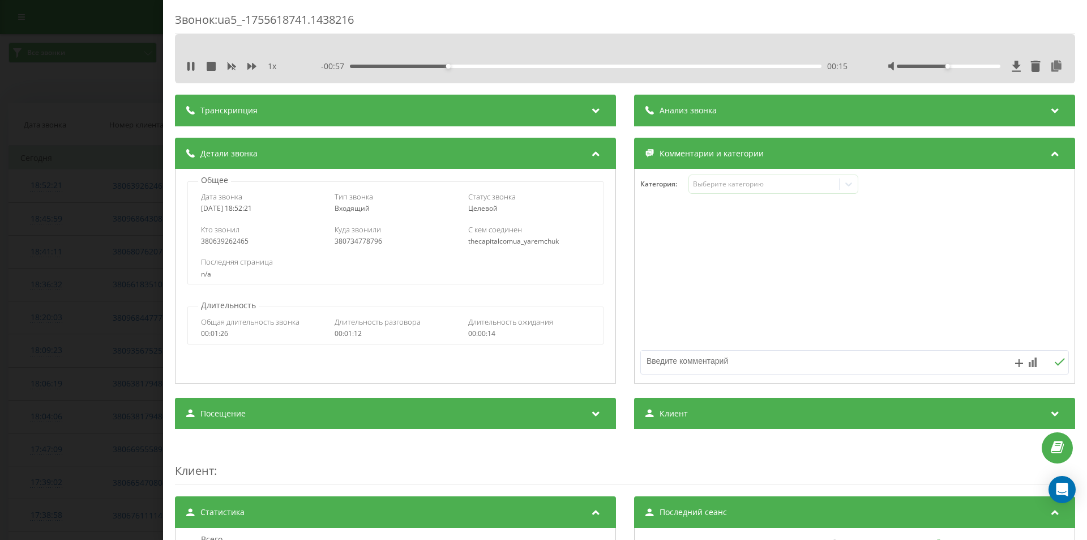
drag, startPoint x: 383, startPoint y: 63, endPoint x: 390, endPoint y: 65, distance: 7.0
click at [389, 65] on div "- 00:57 00:15 00:15" at bounding box center [584, 66] width 527 height 11
click at [397, 67] on div "00:07" at bounding box center [586, 66] width 472 height 3
click at [191, 66] on icon at bounding box center [190, 66] width 9 height 9
click at [97, 147] on div "Звонок : ua5_-1755618741.1438216 1 x - 00:59 00:13 00:13 Транскрипция Для анали…" at bounding box center [543, 270] width 1087 height 540
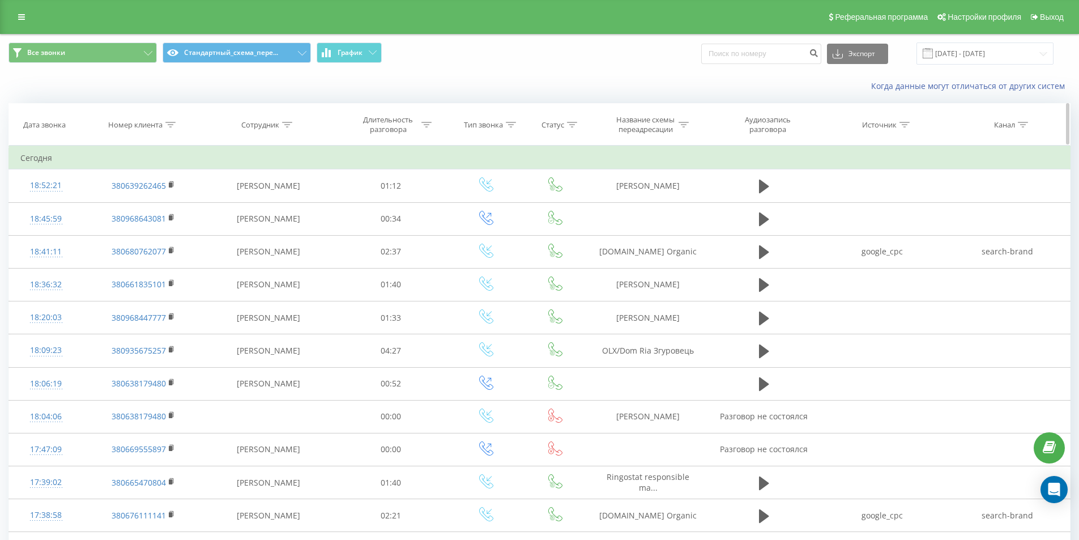
click at [166, 126] on icon at bounding box center [170, 125] width 10 height 6
click at [118, 233] on button "Отмена" at bounding box center [117, 228] width 48 height 14
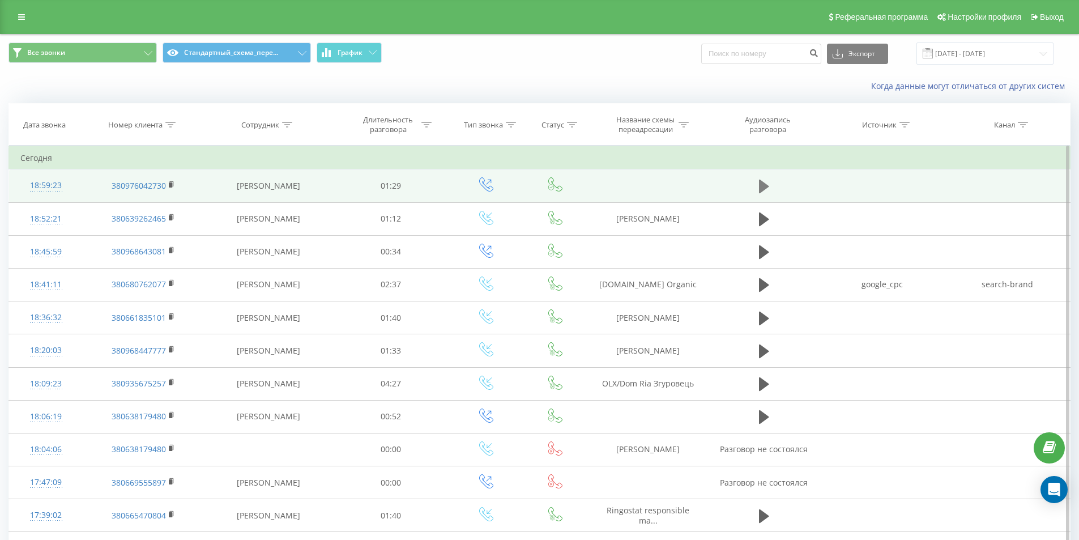
click at [763, 189] on icon at bounding box center [764, 186] width 10 height 14
